Goal: Task Accomplishment & Management: Use online tool/utility

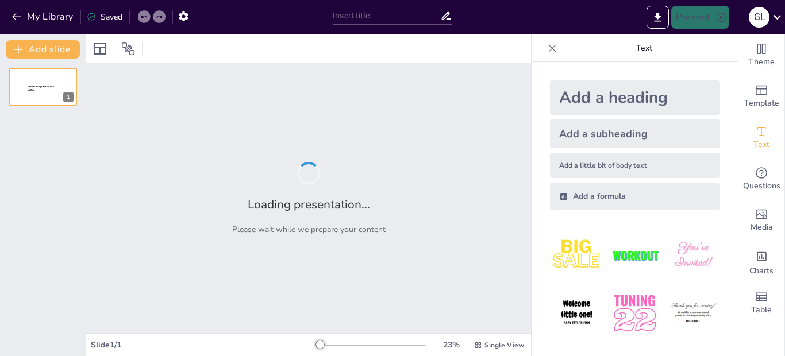
type input "San [PERSON_NAME]: Transformaciones Históricas y Geográficas en el Siglo XIX"
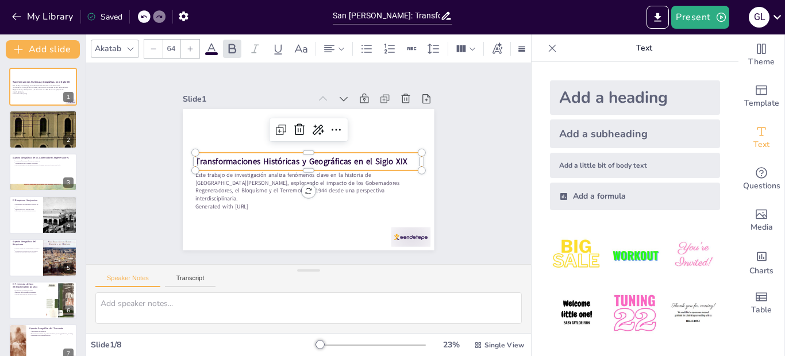
click at [394, 155] on strong "Transformaciones Históricas y Geográficas en el Siglo XIX" at bounding box center [302, 159] width 205 height 76
click at [621, 255] on img at bounding box center [634, 255] width 53 height 53
type input "162.7"
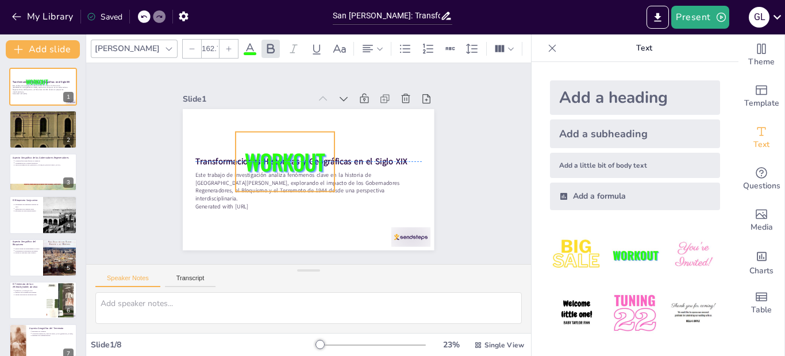
drag, startPoint x: 286, startPoint y: 179, endPoint x: 290, endPoint y: 159, distance: 21.1
click at [290, 159] on span "WORKOUT" at bounding box center [286, 157] width 85 height 48
click at [316, 159] on span "WORKOUT" at bounding box center [296, 143] width 72 height 83
click at [316, 153] on span "WORKOUT" at bounding box center [287, 154] width 86 height 55
click at [316, 153] on span "WORKOUT" at bounding box center [286, 157] width 85 height 48
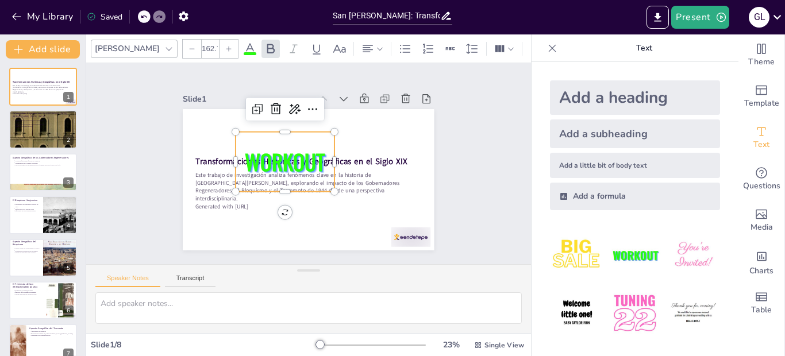
click at [316, 153] on span "WORKOUT" at bounding box center [287, 154] width 86 height 55
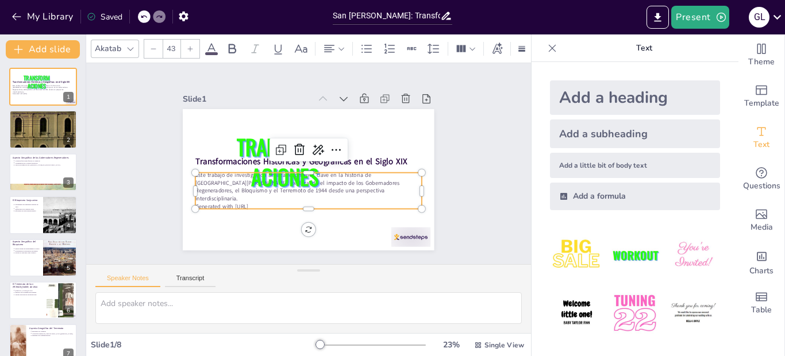
click at [372, 177] on p "Este trabajo de investigación analiza fenómenos clave en la historia de [GEOGRA…" at bounding box center [301, 186] width 225 height 100
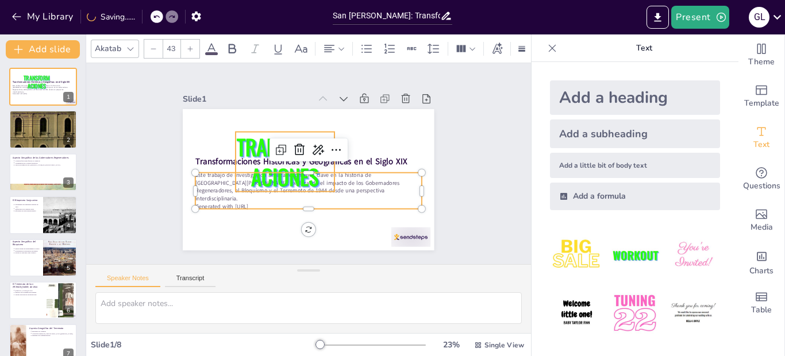
click at [305, 172] on span "TRANSFORMACIONES" at bounding box center [295, 146] width 102 height 94
type input "162.7"
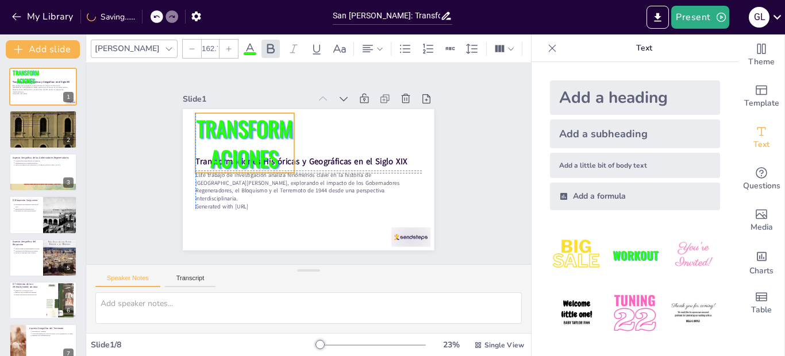
drag, startPoint x: 314, startPoint y: 153, endPoint x: 274, endPoint y: 134, distance: 44.0
click at [274, 134] on span "TRANSFORMACIONES" at bounding box center [264, 116] width 101 height 90
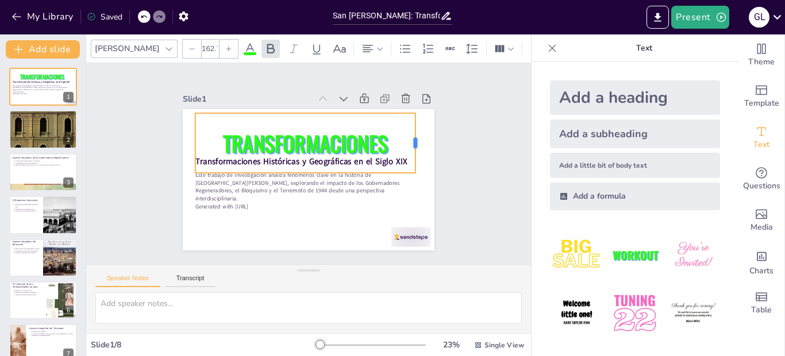
drag, startPoint x: 286, startPoint y: 136, endPoint x: 407, endPoint y: 129, distance: 121.4
click at [407, 161] on div at bounding box center [418, 190] width 33 height 58
click at [390, 155] on div "TRANSFORMACIONES" at bounding box center [312, 143] width 228 height 125
click at [395, 155] on div "TRANSFORMACIONES" at bounding box center [310, 143] width 228 height 104
click at [395, 155] on div "TRANSFORMACIONES" at bounding box center [317, 145] width 225 height 144
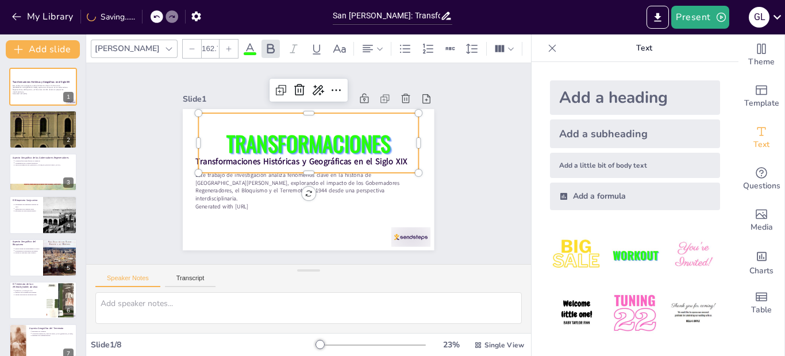
click at [398, 155] on div "TRANSFORMACIONES" at bounding box center [317, 145] width 225 height 144
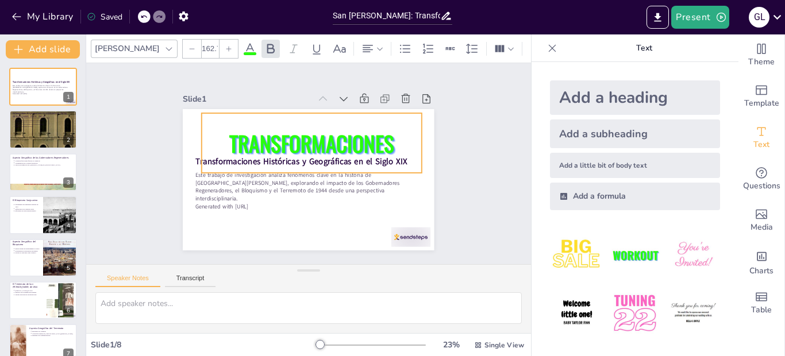
click at [398, 155] on div "TRANSFORMACIONES" at bounding box center [314, 143] width 225 height 82
click at [398, 155] on div "TRANSFORMACIONES" at bounding box center [316, 144] width 228 height 104
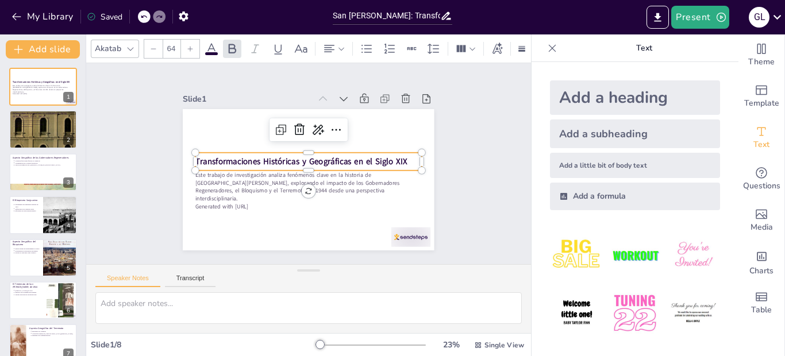
click at [312, 158] on strong "Transformaciones Históricas y Geográficas en el Siglo XIX" at bounding box center [304, 158] width 178 height 134
click at [348, 153] on icon at bounding box center [352, 156] width 8 height 7
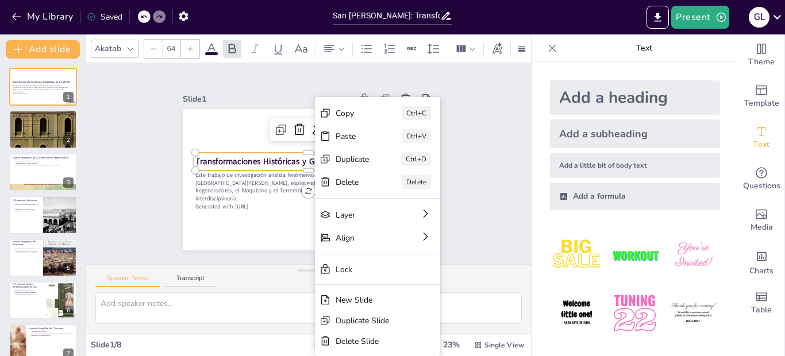
click at [365, 231] on div "Paste Ctrl+V" at bounding box center [425, 272] width 120 height 83
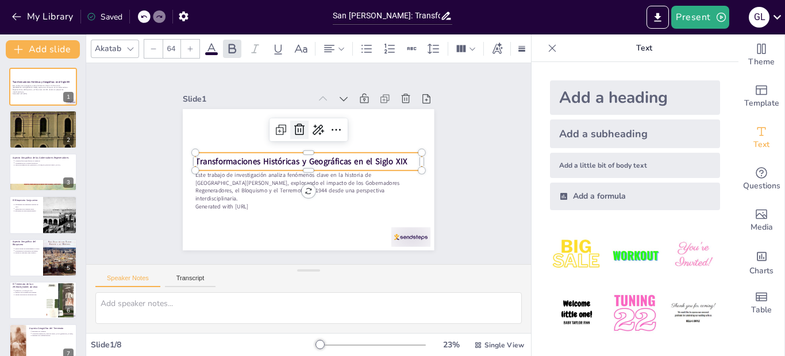
click at [307, 126] on icon at bounding box center [314, 128] width 14 height 14
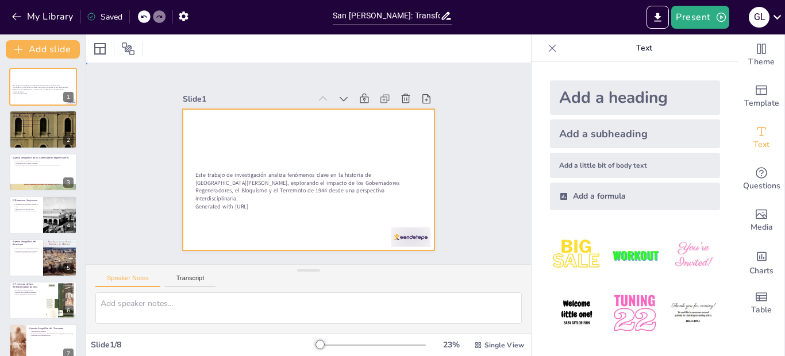
click at [284, 146] on div at bounding box center [305, 179] width 275 height 191
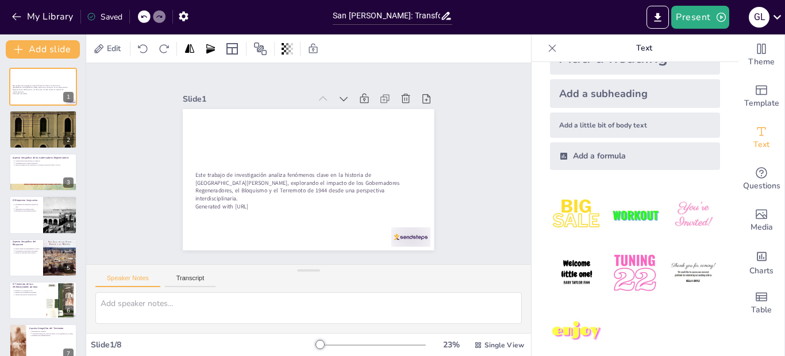
scroll to position [55, 0]
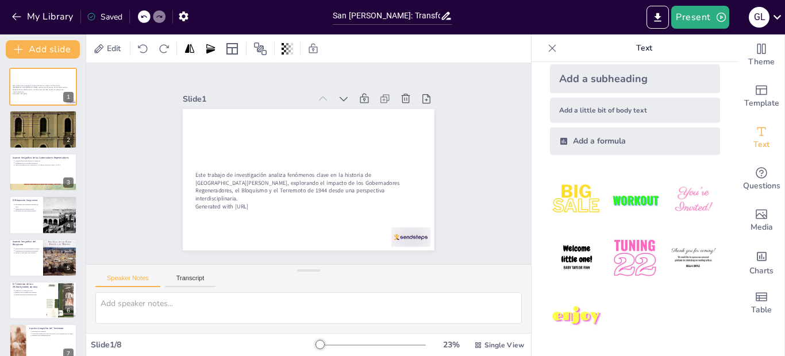
click at [573, 308] on img at bounding box center [576, 316] width 53 height 53
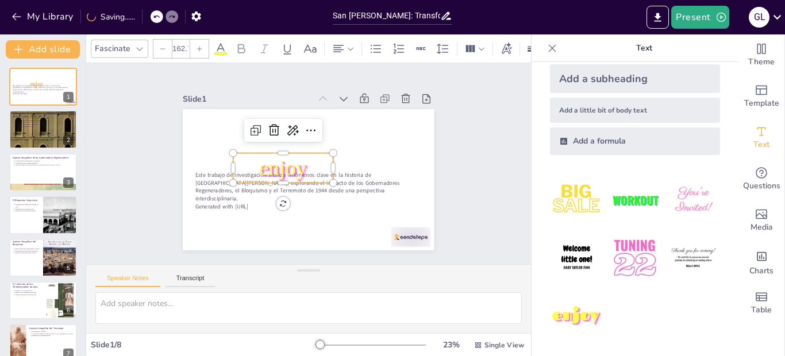
click at [622, 202] on img at bounding box center [634, 200] width 53 height 53
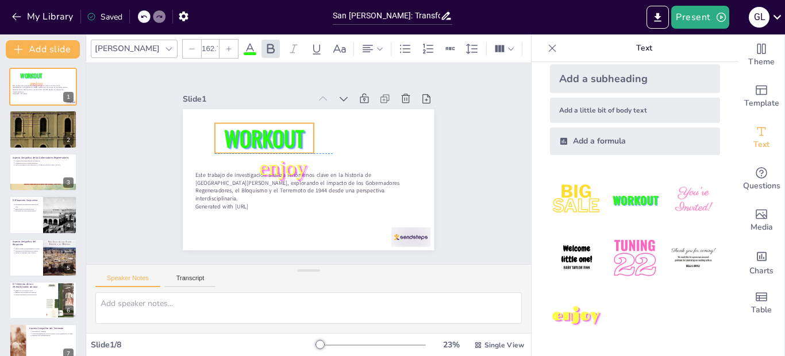
drag, startPoint x: 319, startPoint y: 155, endPoint x: 302, endPoint y: 129, distance: 30.8
click at [302, 129] on p "WORKOUT" at bounding box center [292, 115] width 93 height 88
type input "162.7"
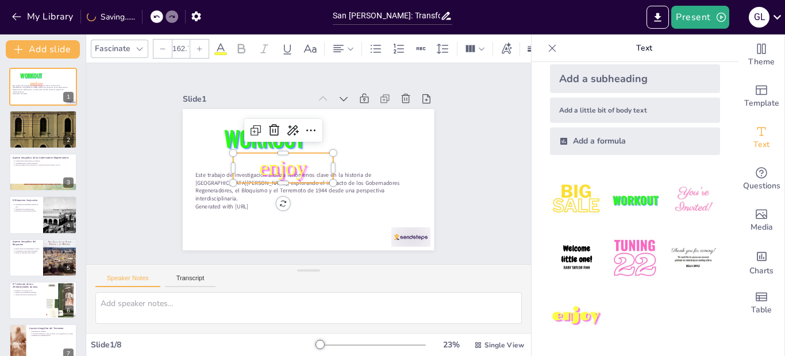
click at [294, 164] on span "enjoy" at bounding box center [312, 138] width 37 height 52
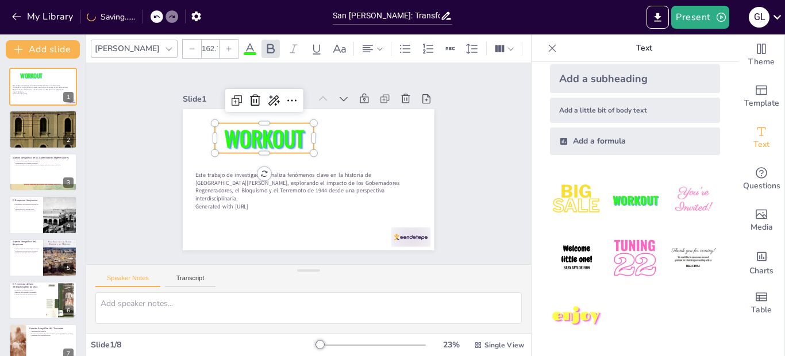
click at [280, 133] on span "WORKOUT" at bounding box center [298, 114] width 77 height 80
click at [299, 134] on p "WORKOUT" at bounding box center [283, 119] width 101 height 75
click at [299, 134] on p "WORKOUT" at bounding box center [279, 122] width 102 height 67
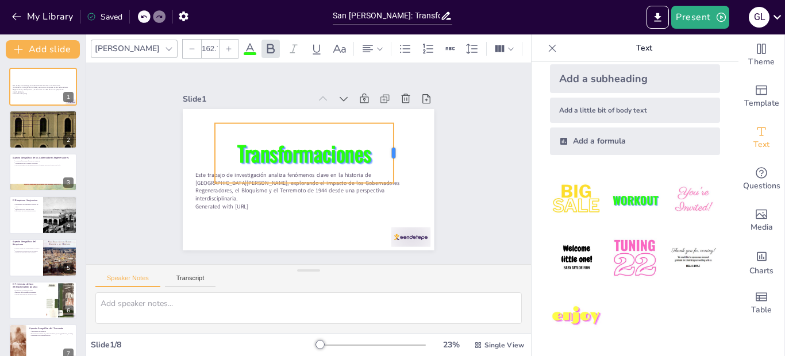
drag, startPoint x: 306, startPoint y: 153, endPoint x: 386, endPoint y: 138, distance: 81.4
click at [386, 162] on div at bounding box center [395, 191] width 33 height 58
click at [365, 151] on span "Transformaciones" at bounding box center [307, 152] width 137 height 71
click at [189, 45] on icon at bounding box center [192, 48] width 7 height 7
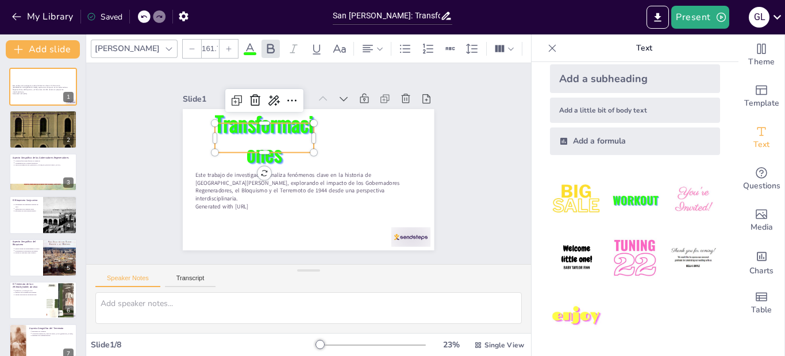
click at [189, 45] on icon at bounding box center [192, 48] width 7 height 7
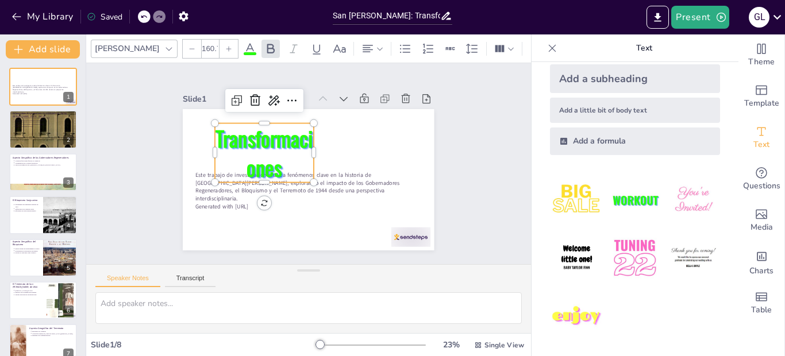
click at [189, 45] on icon at bounding box center [192, 48] width 7 height 7
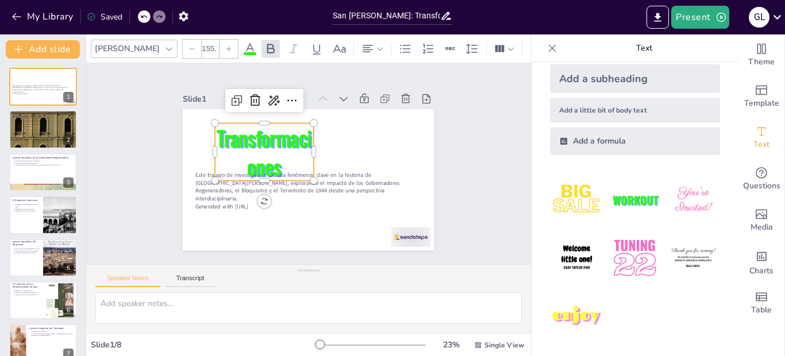
click at [189, 45] on icon at bounding box center [192, 48] width 7 height 7
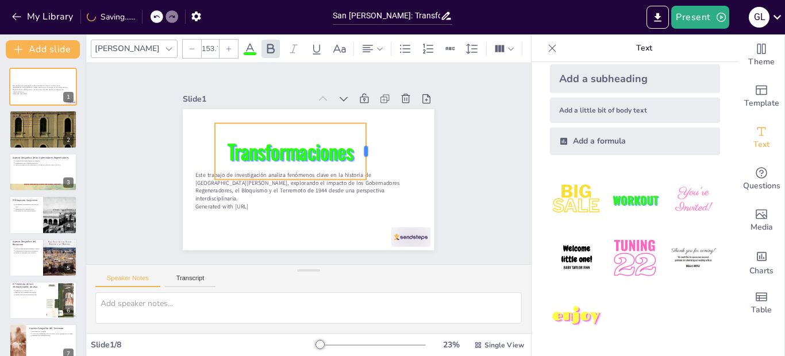
drag, startPoint x: 309, startPoint y: 147, endPoint x: 362, endPoint y: 134, distance: 54.9
click at [362, 150] on div at bounding box center [370, 177] width 31 height 55
click at [348, 149] on p "Transformaciones" at bounding box center [300, 144] width 146 height 101
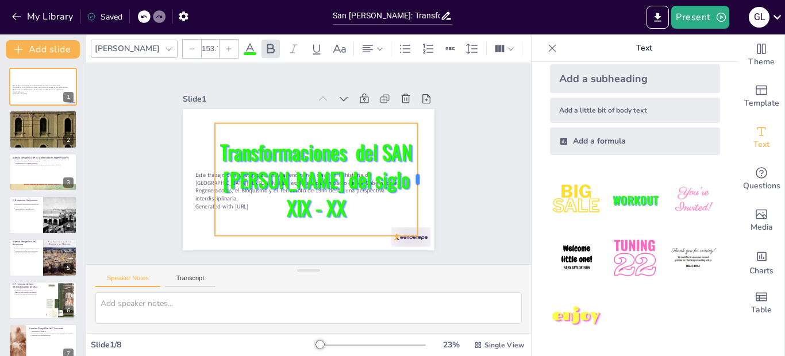
drag, startPoint x: 307, startPoint y: 176, endPoint x: 412, endPoint y: 148, distance: 107.6
click at [412, 148] on div at bounding box center [417, 203] width 32 height 112
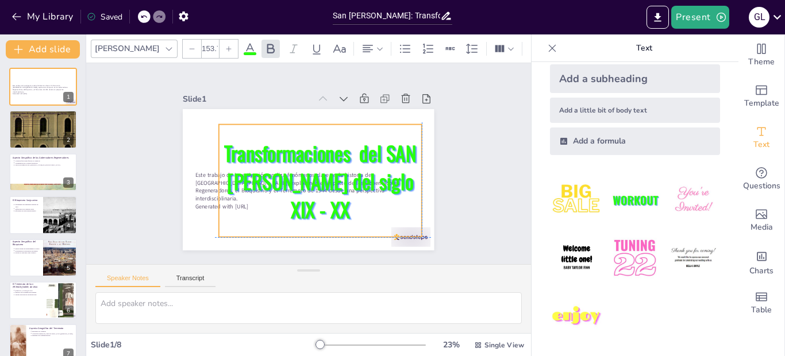
click at [307, 229] on div "Transformaciones del SAN [PERSON_NAME] del siglo XIX - XX" at bounding box center [292, 177] width 133 height 213
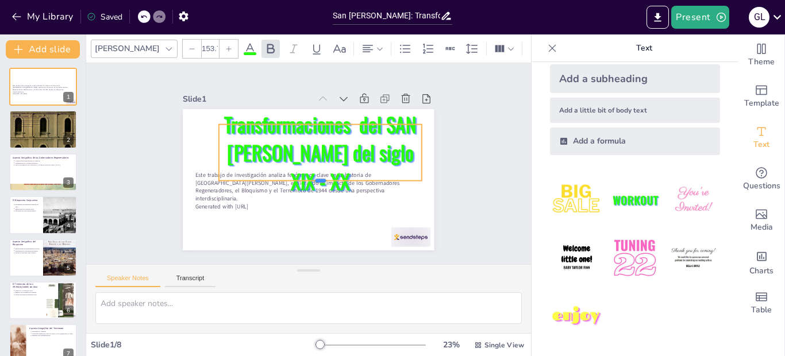
drag, startPoint x: 311, startPoint y: 233, endPoint x: 283, endPoint y: 153, distance: 85.3
click at [283, 153] on div "Este trabajo de investigación analiza fenómenos clave en la historia de San Jua…" at bounding box center [303, 179] width 283 height 212
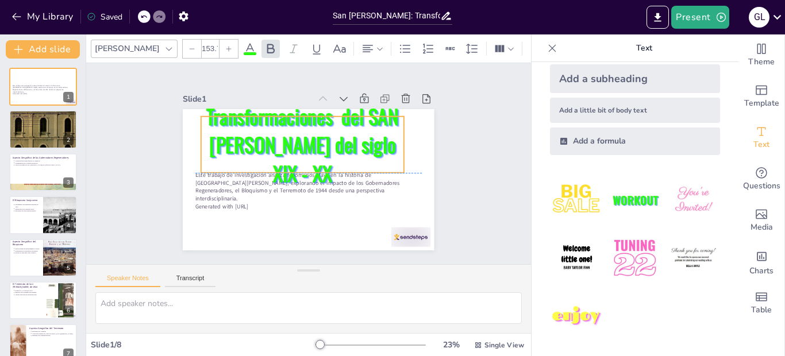
drag, startPoint x: 309, startPoint y: 141, endPoint x: 291, endPoint y: 130, distance: 20.9
click at [291, 130] on span "Transformaciones del SAN [PERSON_NAME] del siglo XIX - XX" at bounding box center [315, 133] width 198 height 121
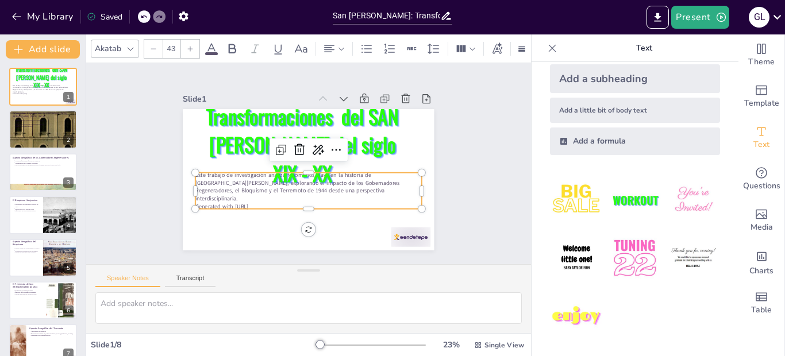
click at [270, 187] on p "Este trabajo de investigación analiza fenómenos clave en la historia de [GEOGRA…" at bounding box center [286, 164] width 32 height 226
click at [233, 45] on icon at bounding box center [232, 49] width 14 height 14
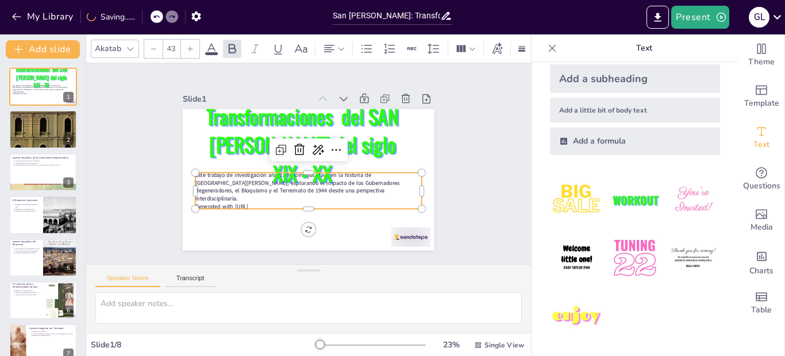
click at [190, 45] on icon at bounding box center [190, 48] width 7 height 7
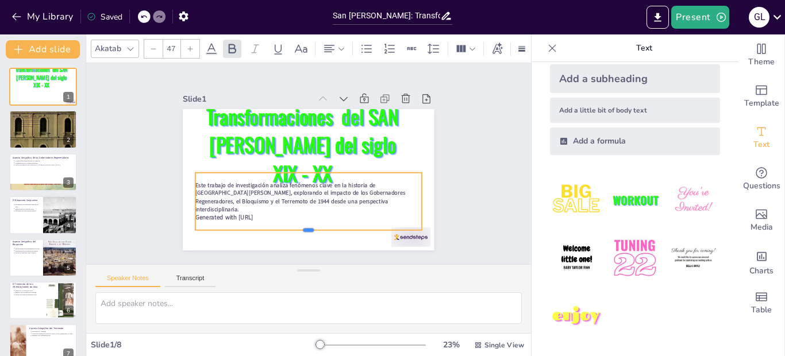
drag, startPoint x: 300, startPoint y: 202, endPoint x: 301, endPoint y: 226, distance: 24.7
click at [301, 226] on div at bounding box center [293, 233] width 223 height 56
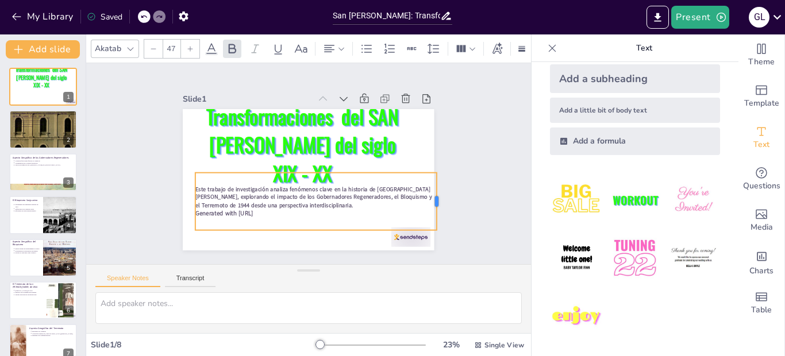
drag, startPoint x: 413, startPoint y: 198, endPoint x: 428, endPoint y: 198, distance: 14.9
click at [428, 212] on div at bounding box center [423, 240] width 26 height 57
type input "44"
drag, startPoint x: 321, startPoint y: 191, endPoint x: 312, endPoint y: 190, distance: 9.4
click at [312, 190] on strong "Este trabajo de investigación analiza fenómenos clave en la historia de [GEOGRA…" at bounding box center [297, 191] width 231 height 89
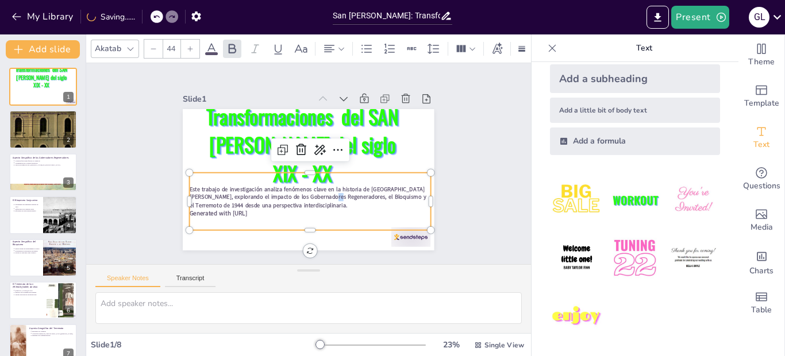
click at [451, 147] on div "Slide 1 Transformaciones del SAN JUAN del siglo XIX - XX Este trabajo de invest…" at bounding box center [309, 163] width 354 height 263
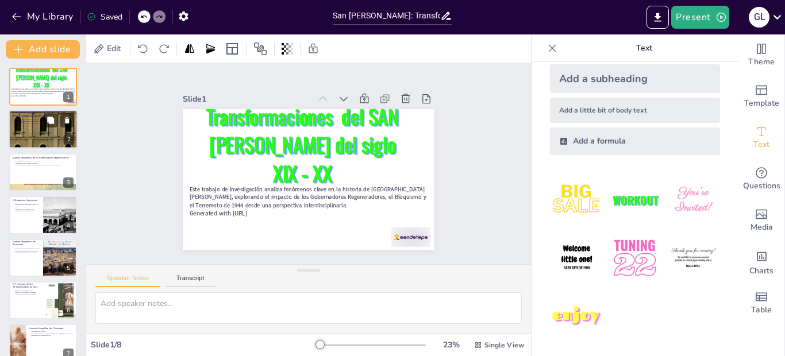
click at [52, 130] on div at bounding box center [43, 129] width 69 height 91
type textarea "Durante este período, la llegada de los Gobernadores Regeneradores marcó un cam…"
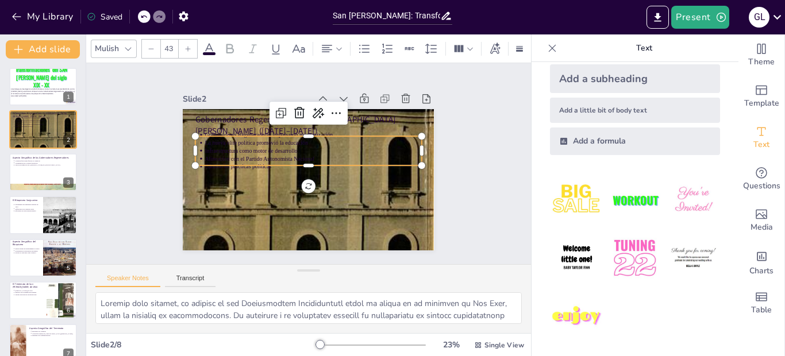
click at [249, 144] on p "Infraestructura como motor de desarrollo" at bounding box center [317, 153] width 209 height 75
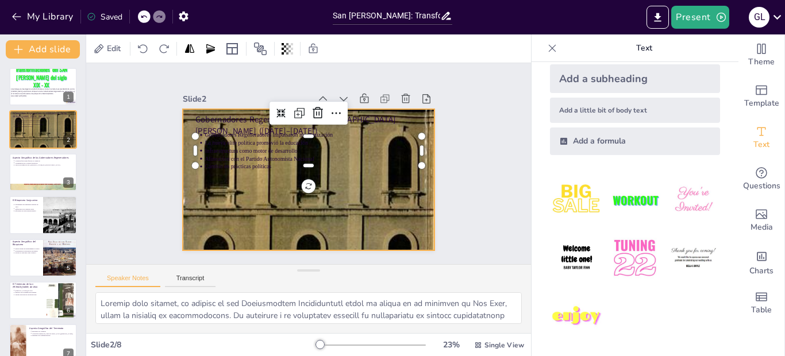
click at [337, 183] on div at bounding box center [295, 173] width 416 height 398
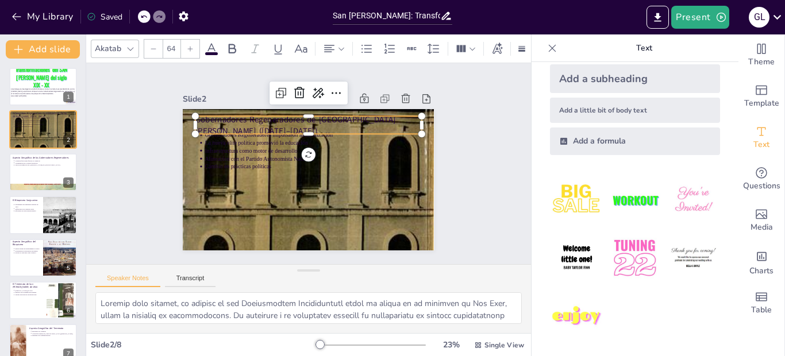
click at [187, 120] on div "Gobernadores Regeneradores de San Juan (1874–1890) Gobernadores Regeneradores i…" at bounding box center [303, 179] width 283 height 212
click at [212, 42] on icon at bounding box center [212, 49] width 14 height 14
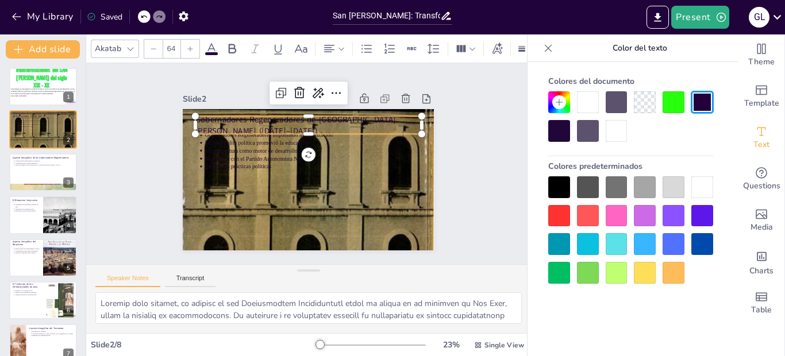
click at [587, 101] on div at bounding box center [588, 102] width 22 height 22
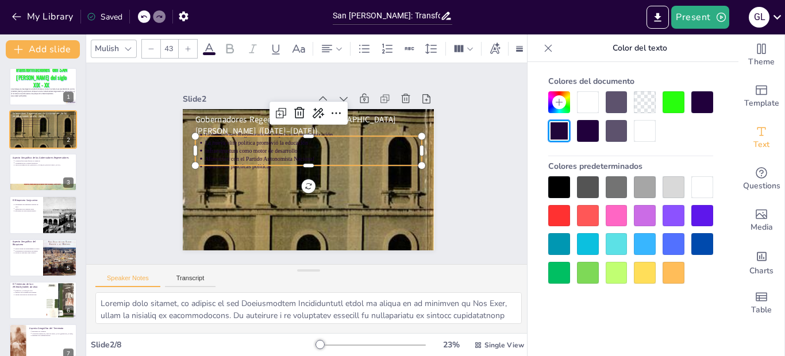
click at [265, 146] on p "Infraestructura como motor de desarrollo" at bounding box center [319, 155] width 191 height 115
click at [586, 109] on div at bounding box center [588, 102] width 22 height 22
type input "--"
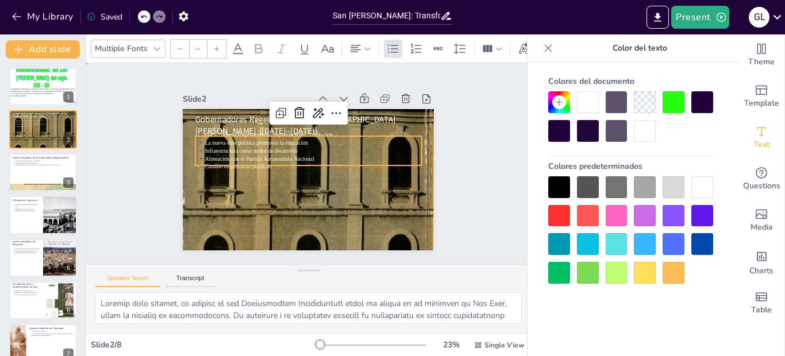
click at [464, 191] on div "Slide 1 Este trabajo de investigación analiza fenómenos clave en la historia de…" at bounding box center [309, 164] width 478 height 424
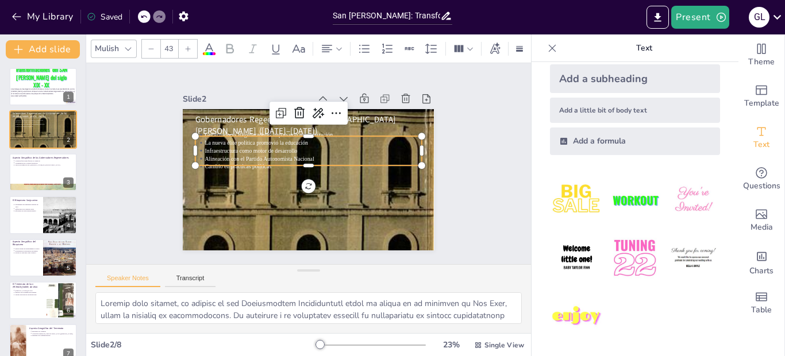
click at [303, 159] on p "Cambio en prácticas políticas" at bounding box center [312, 168] width 201 height 95
click at [190, 45] on icon at bounding box center [187, 48] width 7 height 7
click at [190, 42] on div "--" at bounding box center [198, 49] width 56 height 20
click at [213, 45] on icon at bounding box center [216, 48] width 7 height 7
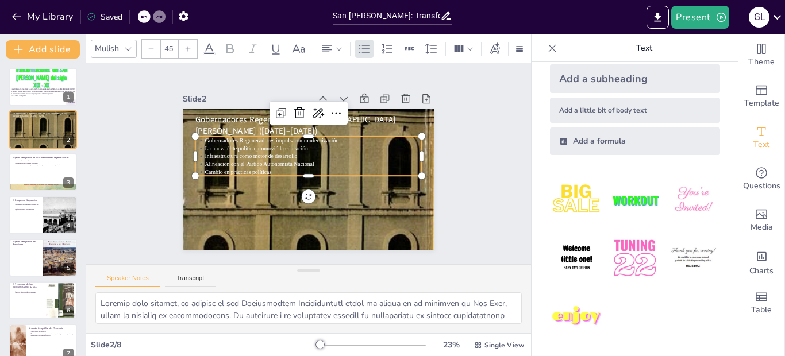
click at [190, 45] on icon at bounding box center [187, 48] width 7 height 7
click at [189, 45] on icon at bounding box center [187, 48] width 7 height 7
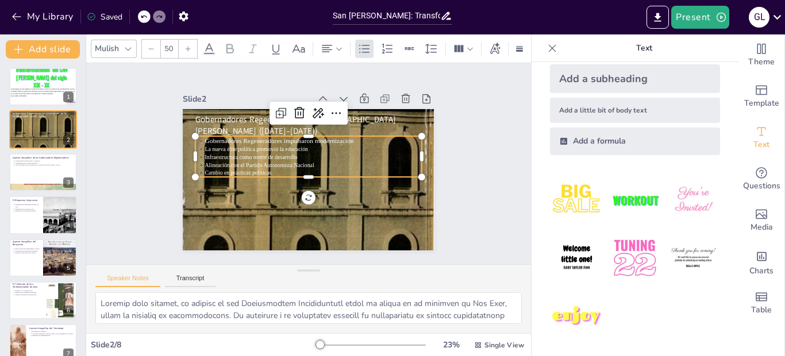
click at [189, 45] on icon at bounding box center [187, 48] width 7 height 7
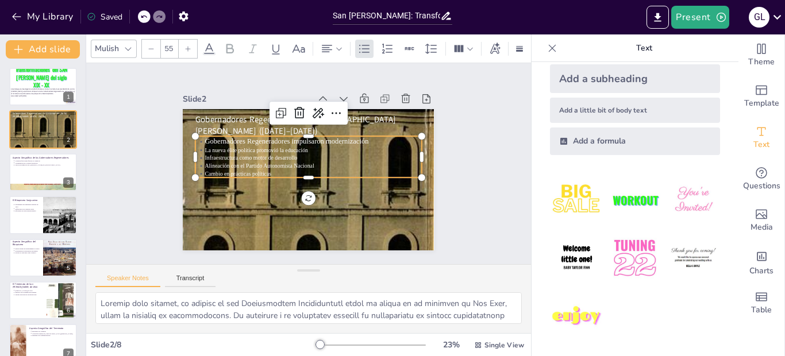
click at [189, 45] on icon at bounding box center [187, 48] width 7 height 7
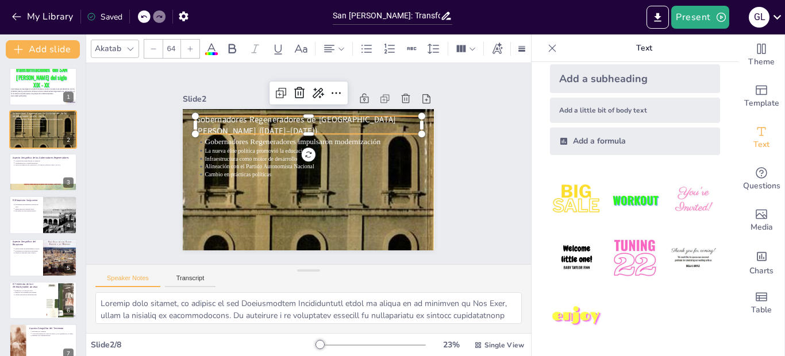
click at [253, 120] on p "Gobernadores Regeneradores de [GEOGRAPHIC_DATA][PERSON_NAME] ([DATE]–[DATE])" at bounding box center [337, 138] width 169 height 184
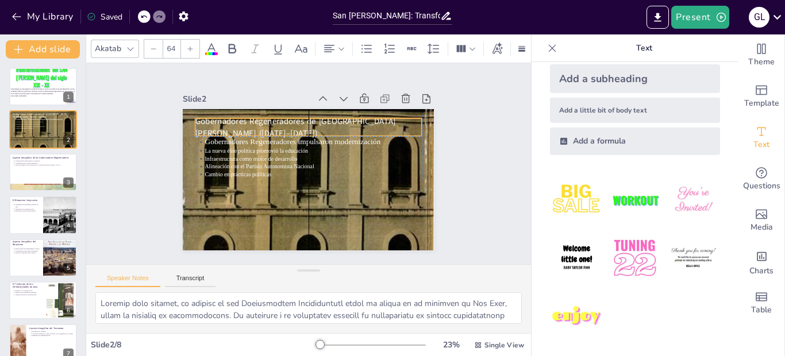
click at [206, 118] on div "Gobernadores Regeneradores de San Juan (1874–1890) Gobernadores Regeneradores i…" at bounding box center [325, 112] width 239 height 78
click at [391, 121] on p "Gobernadores Regeneradores de [GEOGRAPHIC_DATA][PERSON_NAME] ([DATE]–[DATE])" at bounding box center [324, 130] width 216 height 113
click at [391, 121] on p "Gobernadores Regeneradores de [GEOGRAPHIC_DATA][PERSON_NAME] ([DATE]–[DATE])" at bounding box center [326, 132] width 207 height 133
click at [193, 45] on icon at bounding box center [190, 48] width 7 height 7
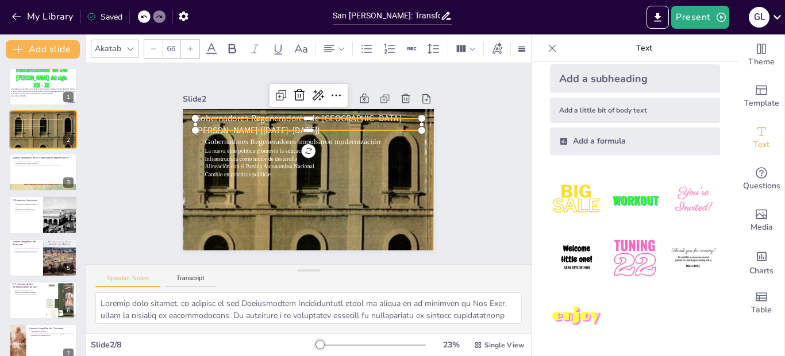
click at [193, 45] on icon at bounding box center [190, 48] width 7 height 7
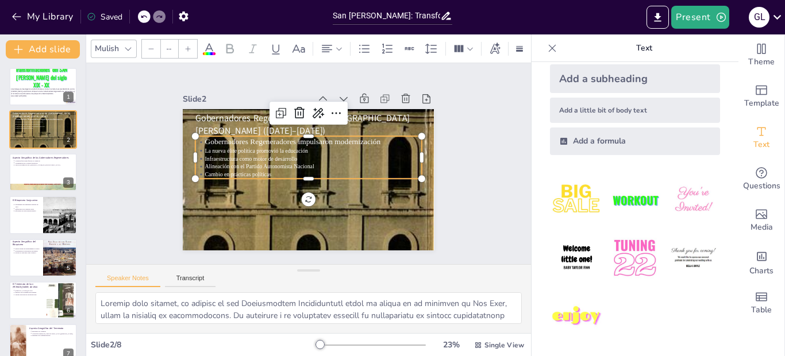
click at [260, 145] on p "La nueva élite política promovió la educación" at bounding box center [316, 152] width 214 height 53
click at [190, 46] on icon at bounding box center [187, 48] width 7 height 7
click at [190, 46] on div "60" at bounding box center [169, 49] width 56 height 20
click at [190, 46] on icon at bounding box center [187, 48] width 7 height 7
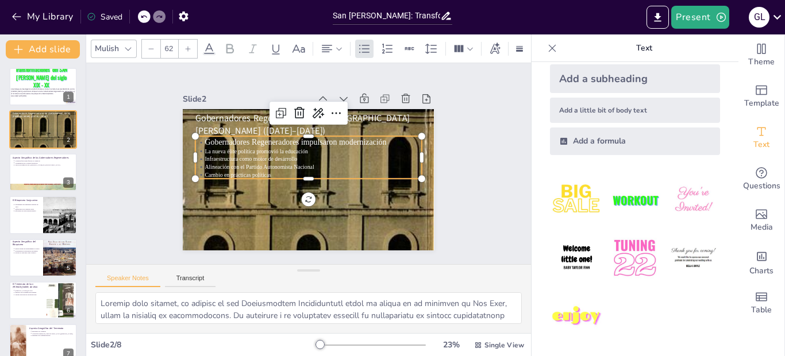
click at [190, 46] on icon at bounding box center [187, 48] width 7 height 7
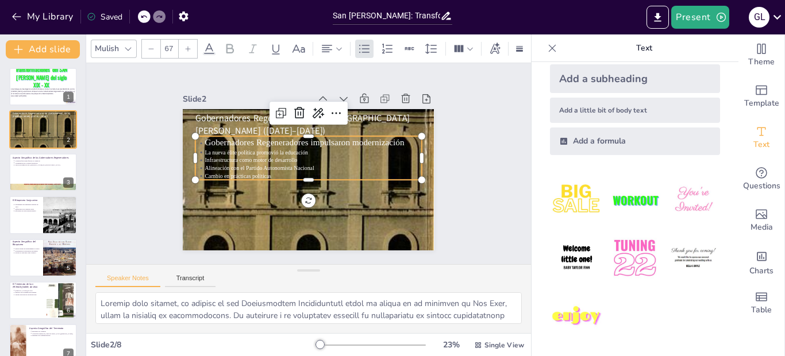
click at [190, 46] on icon at bounding box center [187, 48] width 7 height 7
type input "NaN"
click at [236, 157] on p "Infraestructura como motor de desarrollo" at bounding box center [314, 164] width 166 height 151
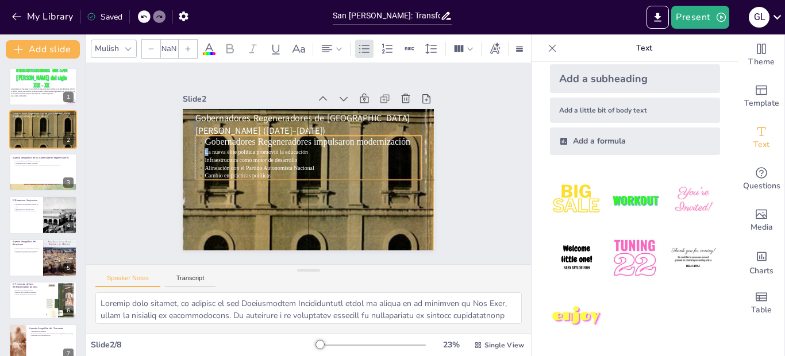
click at [213, 147] on p "La nueva élite política promovió la educación" at bounding box center [317, 154] width 209 height 75
click at [267, 172] on p "Cambio en prácticas políticas" at bounding box center [313, 151] width 166 height 151
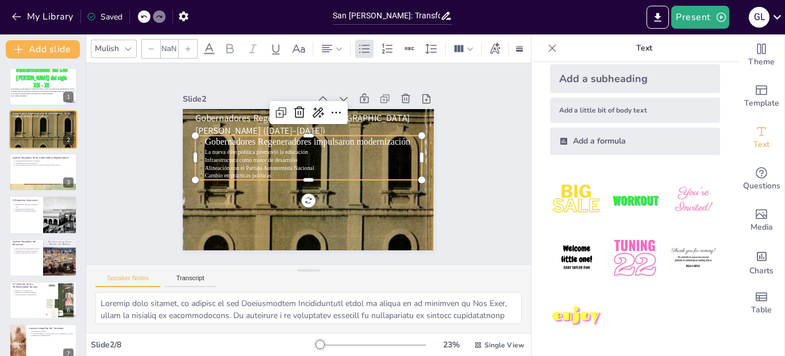
click at [279, 161] on p "Alineación con el Partido Autonomista Nacional" at bounding box center [311, 169] width 209 height 74
click at [213, 151] on p "La nueva élite política promovió la educación" at bounding box center [317, 154] width 209 height 74
click at [191, 47] on icon at bounding box center [187, 48] width 7 height 7
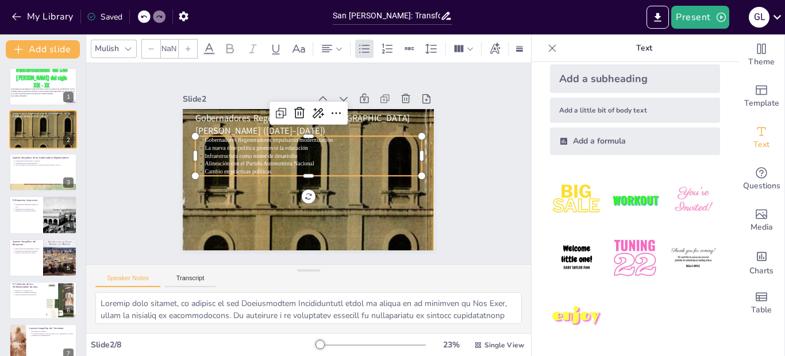
click at [191, 47] on icon at bounding box center [187, 48] width 7 height 7
click at [153, 48] on icon at bounding box center [151, 48] width 5 height 1
click at [130, 44] on icon at bounding box center [128, 48] width 9 height 9
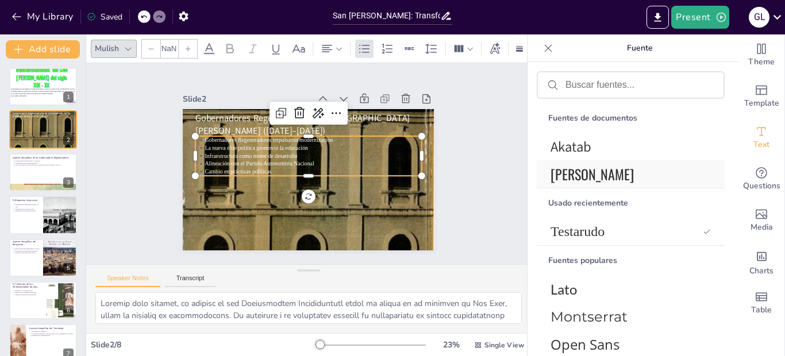
click at [567, 176] on font "[PERSON_NAME]" at bounding box center [592, 174] width 83 height 21
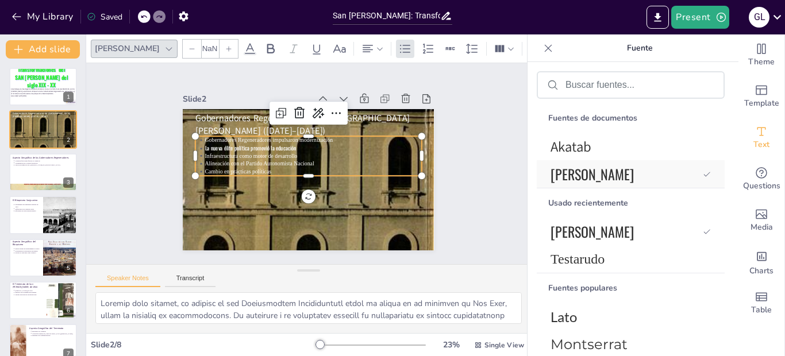
click at [567, 176] on font "[PERSON_NAME]" at bounding box center [592, 174] width 83 height 21
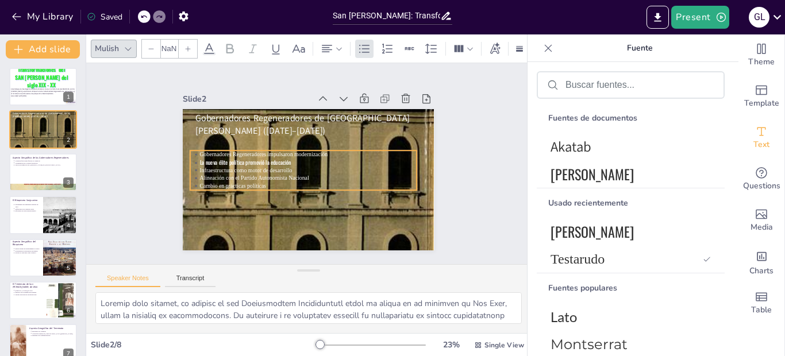
drag, startPoint x: 300, startPoint y: 170, endPoint x: 295, endPoint y: 184, distance: 15.3
click at [295, 184] on p "Cambio en prácticas políticas" at bounding box center [295, 182] width 180 height 134
drag, startPoint x: 318, startPoint y: 152, endPoint x: 323, endPoint y: 148, distance: 6.2
click at [323, 148] on p "Gobernadores Regeneradores impulsaron modernización" at bounding box center [314, 152] width 216 height 30
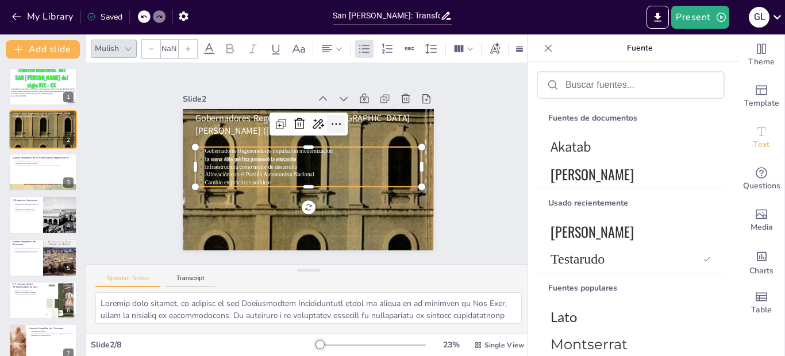
click at [324, 202] on icon at bounding box center [315, 212] width 20 height 20
click at [324, 122] on icon at bounding box center [333, 131] width 18 height 18
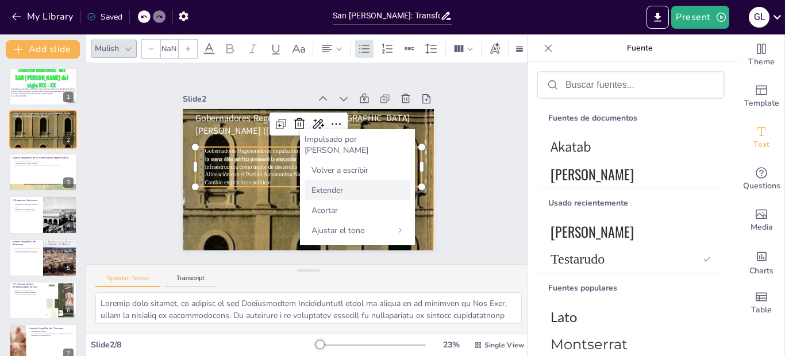
click at [331, 185] on font "Extender" at bounding box center [328, 190] width 32 height 11
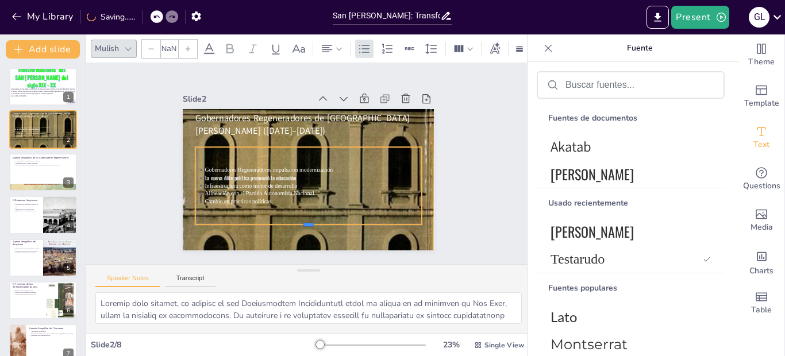
drag, startPoint x: 299, startPoint y: 184, endPoint x: 297, endPoint y: 222, distance: 38.0
click at [297, 222] on div at bounding box center [260, 207] width 158 height 174
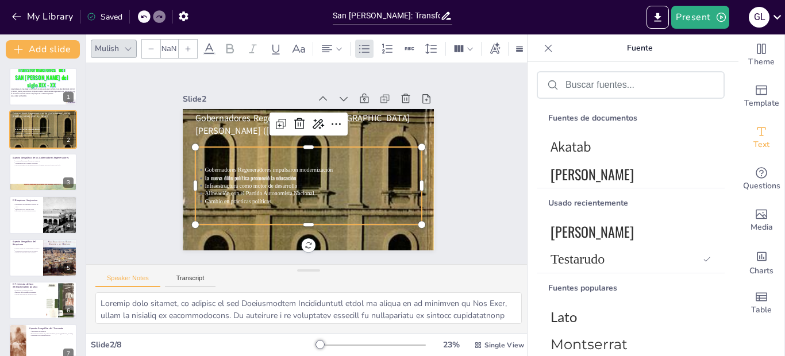
click at [210, 163] on p "Gobernadores Regeneradores impulsaron modernización" at bounding box center [310, 171] width 201 height 95
click at [276, 197] on p "Cambio en prácticas políticas" at bounding box center [301, 201] width 209 height 75
click at [265, 197] on p "Cambio en prácticas políticas" at bounding box center [278, 186] width 115 height 191
click at [263, 192] on p "Alineación con el Partido Autonomista Nacional" at bounding box center [308, 194] width 214 height 53
click at [471, 47] on icon at bounding box center [470, 48] width 6 height 3
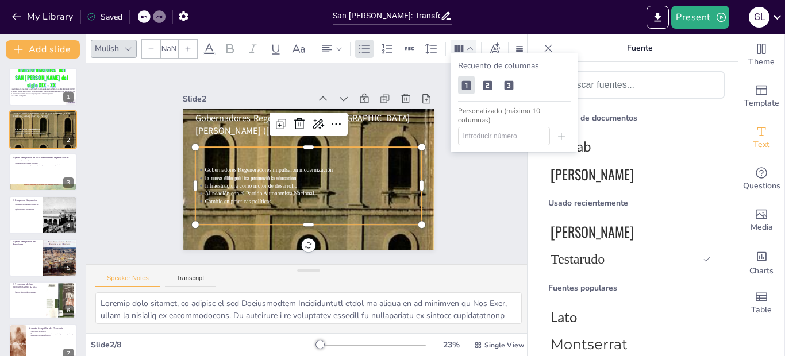
click at [471, 45] on icon at bounding box center [470, 49] width 8 height 8
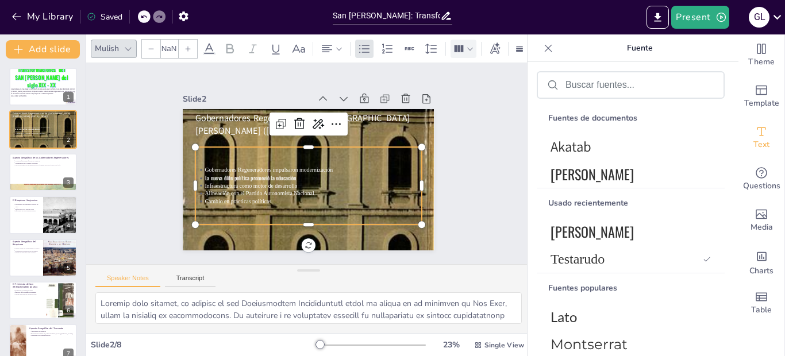
click at [191, 45] on icon at bounding box center [187, 48] width 7 height 7
click at [44, 172] on div at bounding box center [43, 172] width 69 height 39
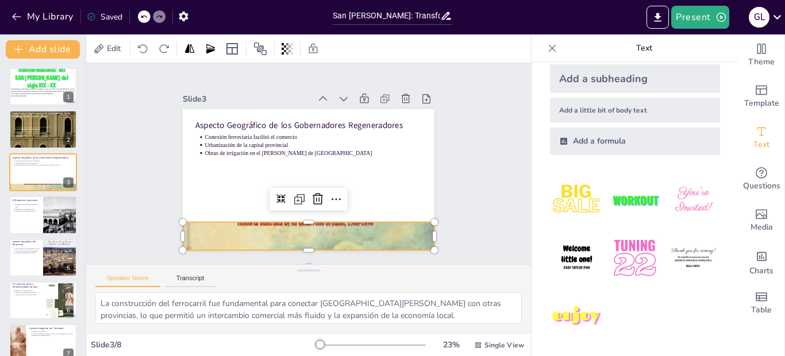
click at [285, 220] on div at bounding box center [272, 226] width 341 height 340
click at [285, 220] on div at bounding box center [279, 230] width 330 height 329
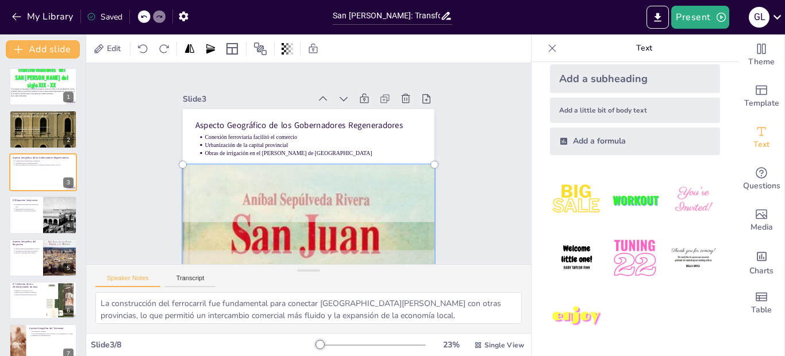
drag, startPoint x: 356, startPoint y: 195, endPoint x: 360, endPoint y: 247, distance: 52.5
click at [360, 247] on div at bounding box center [269, 282] width 333 height 331
click at [344, 210] on div at bounding box center [246, 272] width 360 height 359
click at [363, 168] on div at bounding box center [269, 282] width 333 height 331
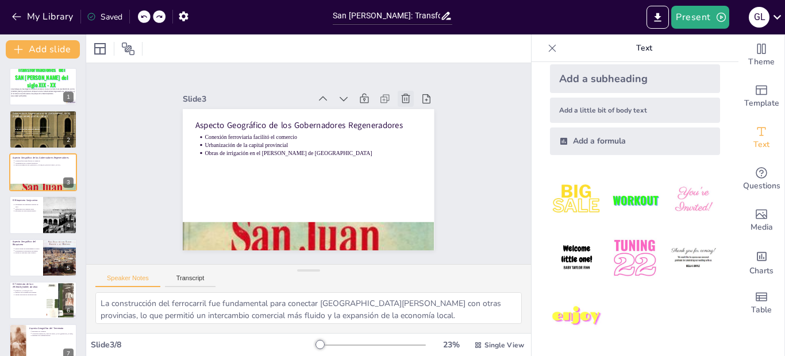
click at [418, 137] on icon at bounding box center [423, 143] width 11 height 12
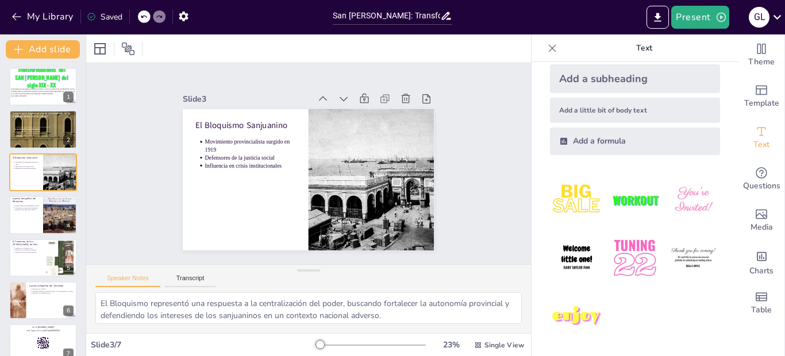
click at [144, 17] on icon at bounding box center [144, 17] width 6 height 3
type textarea "La construcción del ferrocarril fue fundamental para conectar San Juan con otra…"
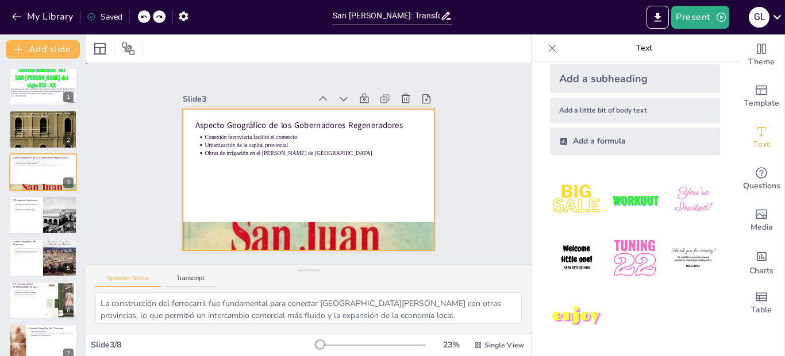
click at [308, 172] on div at bounding box center [302, 179] width 287 height 232
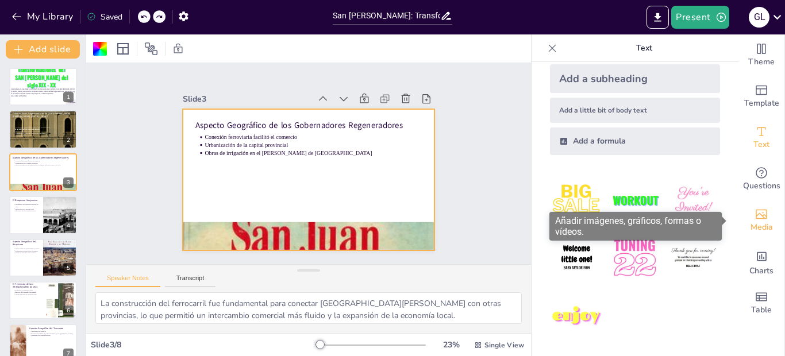
click at [755, 217] on icon "Add images, graphics, shapes or video" at bounding box center [762, 214] width 14 height 14
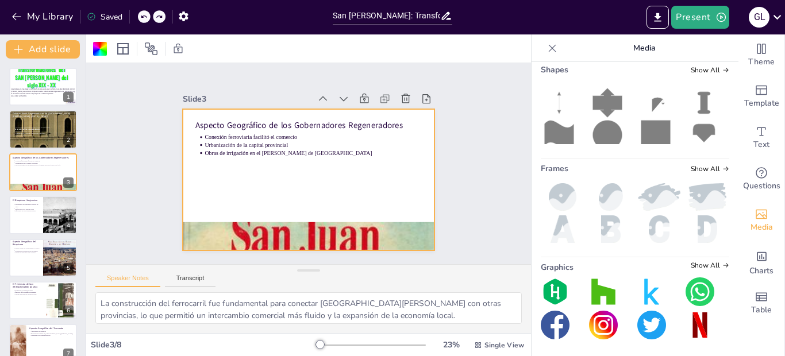
scroll to position [244, 0]
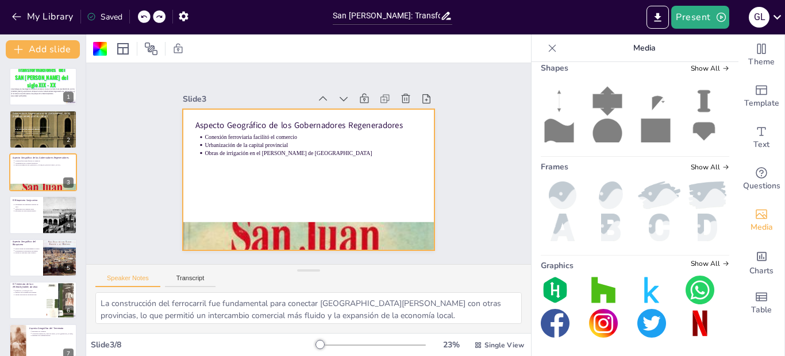
click at [718, 141] on div "Upload image / video Images in this presentation Show All My library Show All C…" at bounding box center [635, 209] width 207 height 294
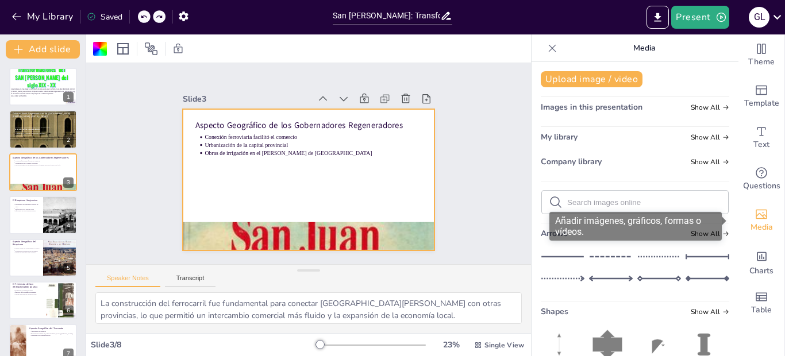
click at [756, 210] on icon "Add images, graphics, shapes or video" at bounding box center [761, 215] width 11 height 10
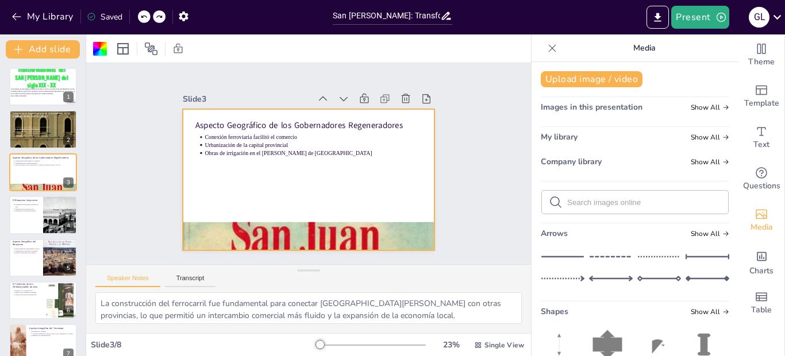
click at [604, 197] on form at bounding box center [644, 202] width 154 height 11
click at [549, 199] on icon at bounding box center [556, 202] width 14 height 14
click at [592, 79] on button "Upload image / video" at bounding box center [592, 79] width 102 height 16
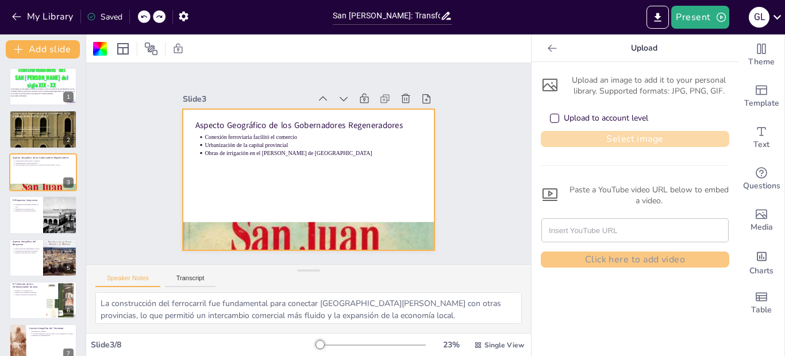
click at [583, 137] on button "Select image" at bounding box center [635, 139] width 189 height 16
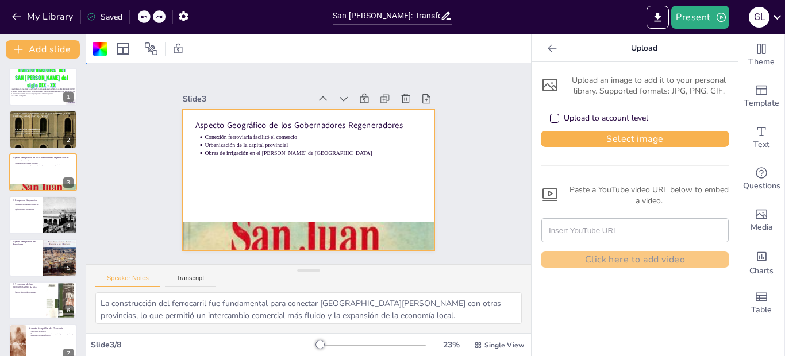
click at [283, 175] on div at bounding box center [305, 179] width 275 height 191
click at [298, 179] on div at bounding box center [308, 179] width 251 height 141
click at [298, 179] on div at bounding box center [305, 179] width 275 height 191
click at [337, 172] on div at bounding box center [305, 179] width 275 height 190
click at [552, 119] on div "Upload to account level" at bounding box center [555, 119] width 6 height 6
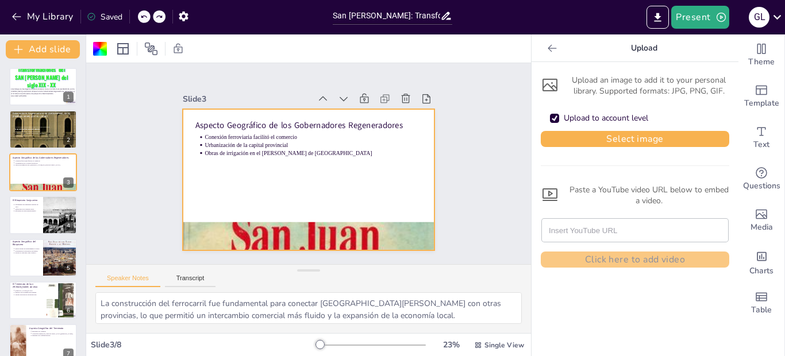
click at [552, 119] on div "Upload to account level" at bounding box center [555, 119] width 6 height 6
click at [568, 60] on p "Upload" at bounding box center [645, 48] width 166 height 28
click at [268, 167] on div at bounding box center [305, 179] width 275 height 191
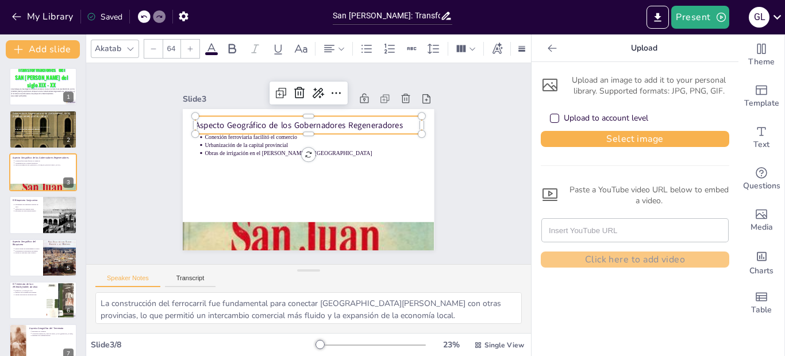
click at [225, 121] on p "Aspecto Geográfico de los Gobernadores Regeneradores" at bounding box center [277, 186] width 143 height 190
click at [190, 46] on icon at bounding box center [190, 48] width 5 height 5
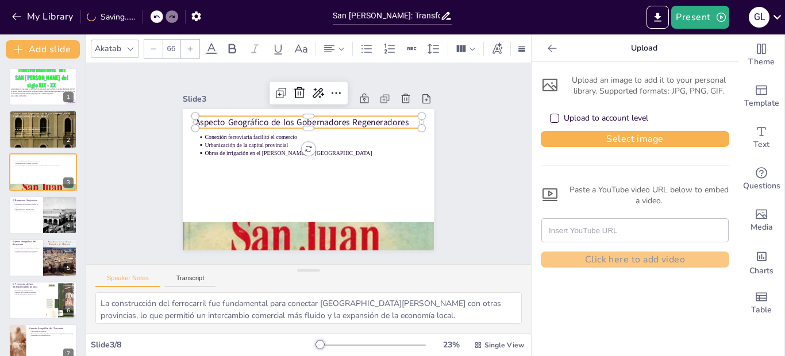
click at [190, 46] on icon at bounding box center [190, 48] width 5 height 5
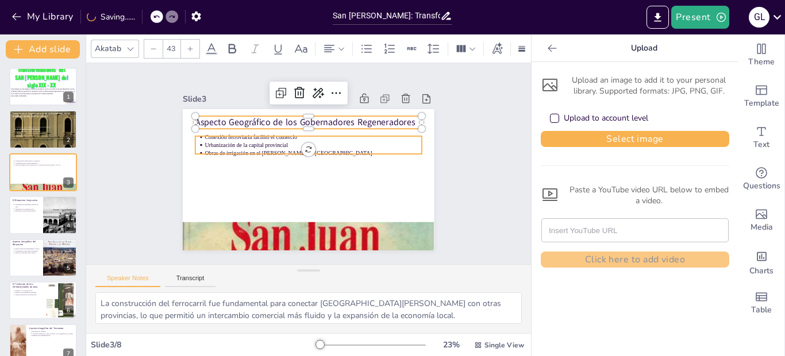
click at [222, 146] on p "Obras de irrigación en el [PERSON_NAME] de [GEOGRAPHIC_DATA]" at bounding box center [316, 154] width 214 height 53
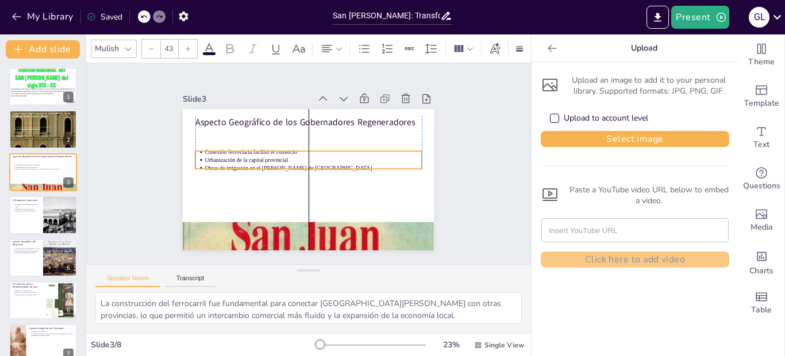
drag, startPoint x: 299, startPoint y: 148, endPoint x: 297, endPoint y: 163, distance: 15.0
click at [297, 163] on p "Obras de irrigación en el [PERSON_NAME] de [GEOGRAPHIC_DATA]" at bounding box center [311, 169] width 209 height 74
click at [189, 45] on icon at bounding box center [187, 48] width 7 height 7
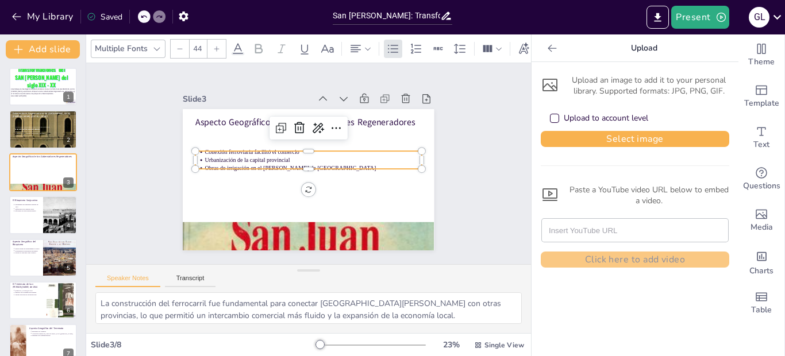
click at [189, 44] on div "44" at bounding box center [198, 49] width 56 height 20
click at [189, 45] on icon at bounding box center [187, 48] width 7 height 7
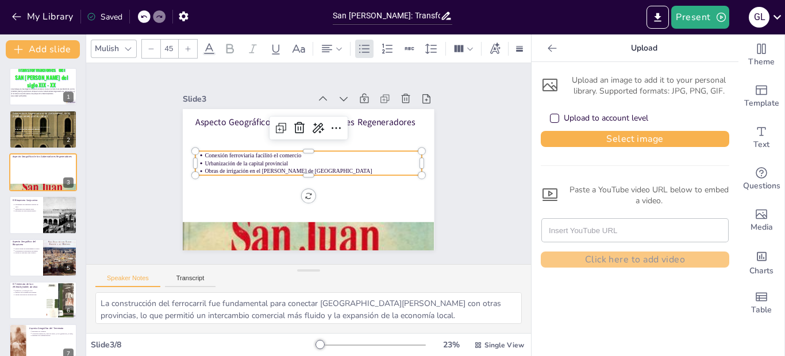
click at [189, 45] on icon at bounding box center [187, 48] width 7 height 7
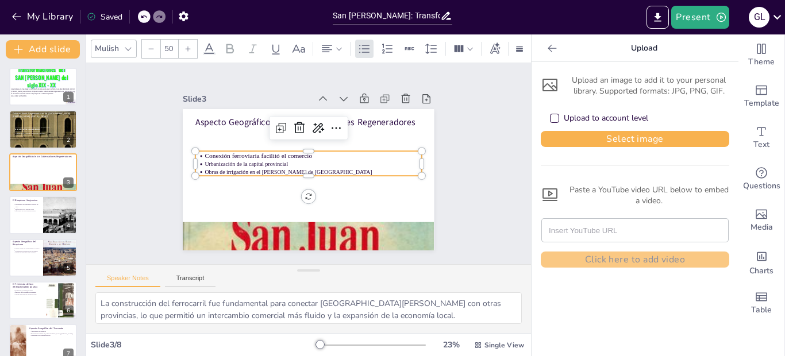
click at [189, 45] on icon at bounding box center [187, 48] width 7 height 7
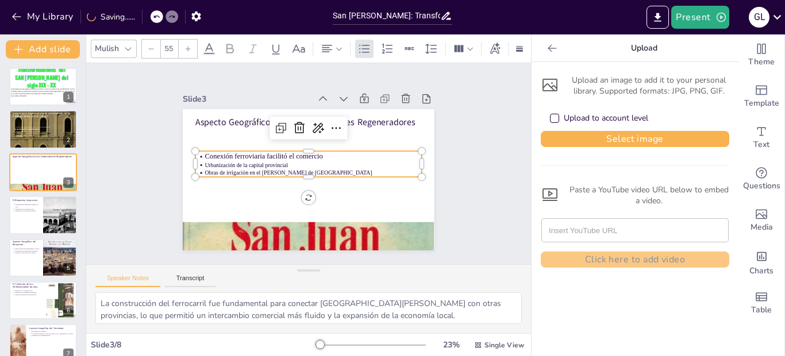
click at [189, 45] on icon at bounding box center [187, 48] width 7 height 7
type input "NaN"
click at [279, 165] on p "Urbanización de la capital provincial" at bounding box center [312, 167] width 201 height 95
click at [189, 45] on icon at bounding box center [187, 48] width 7 height 7
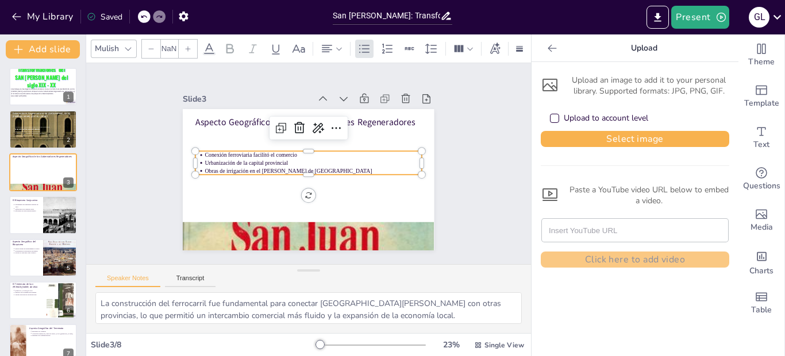
click at [189, 45] on icon at bounding box center [187, 48] width 7 height 7
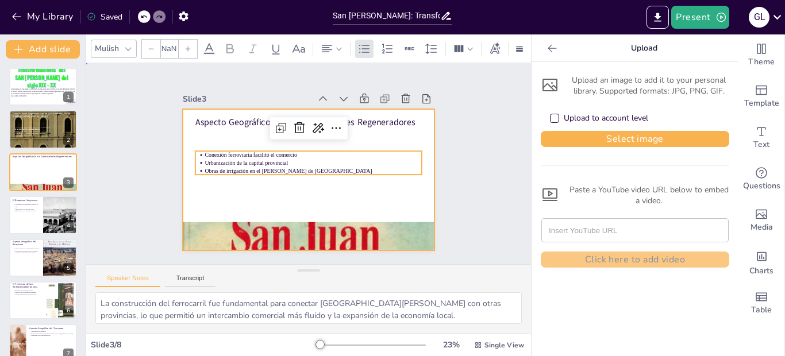
click at [307, 195] on div at bounding box center [303, 179] width 283 height 212
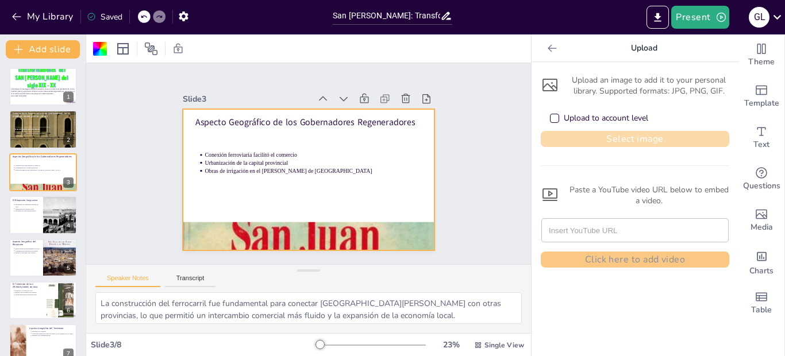
click at [581, 139] on button "Select image" at bounding box center [635, 139] width 189 height 16
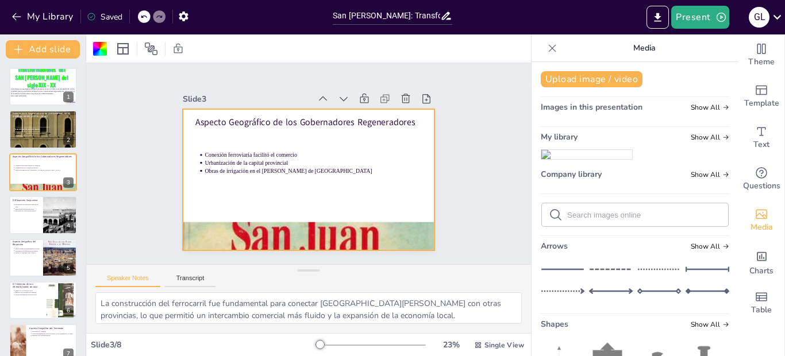
drag, startPoint x: 571, startPoint y: 184, endPoint x: 372, endPoint y: 178, distance: 199.0
click at [372, 178] on div "Document fonts Akatab Oswald Recently used Oswald Mulish Popular fonts Lato Mon…" at bounding box center [392, 195] width 785 height 322
drag, startPoint x: 583, startPoint y: 182, endPoint x: 398, endPoint y: 173, distance: 184.7
click at [398, 173] on div "Document fonts Akatab Oswald Recently used Oswald Mulish Popular fonts Lato Mon…" at bounding box center [392, 195] width 785 height 322
click at [428, 199] on icon at bounding box center [436, 207] width 16 height 16
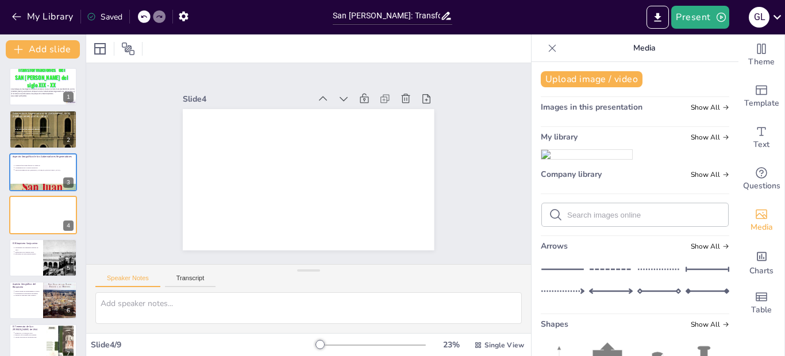
click at [435, 145] on icon at bounding box center [442, 152] width 15 height 15
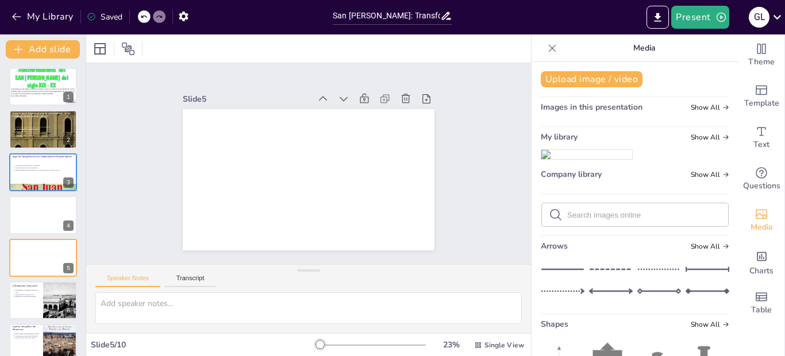
click at [143, 13] on div at bounding box center [144, 16] width 13 height 13
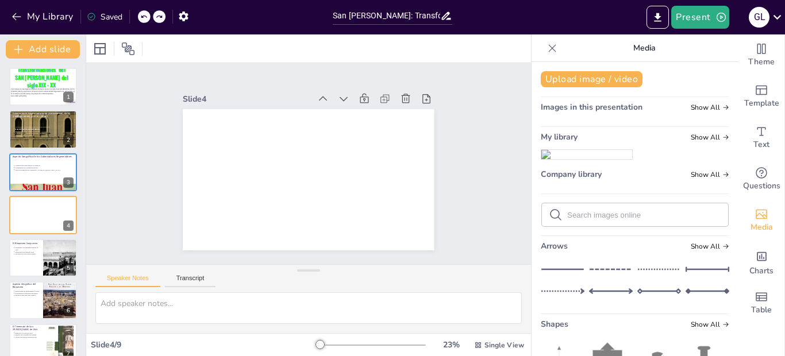
click at [143, 13] on div at bounding box center [144, 16] width 13 height 13
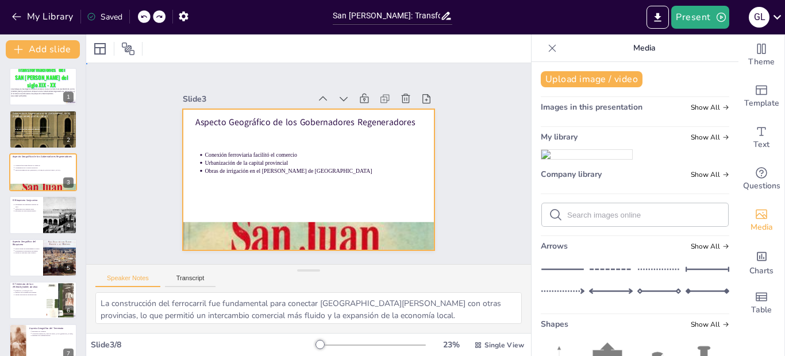
click at [310, 186] on div at bounding box center [300, 177] width 289 height 248
click at [556, 159] on img at bounding box center [586, 154] width 91 height 9
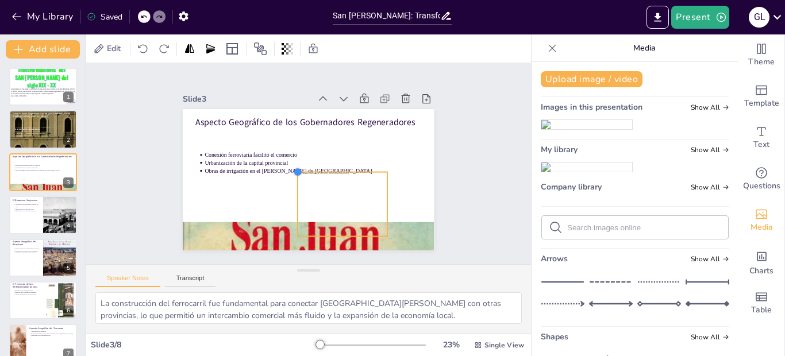
drag, startPoint x: 222, startPoint y: 120, endPoint x: 316, endPoint y: 172, distance: 107.8
click at [316, 172] on div "Aspecto Geográfico de los Gobernadores Regeneradores Conexión ferroviaria facil…" at bounding box center [300, 177] width 289 height 248
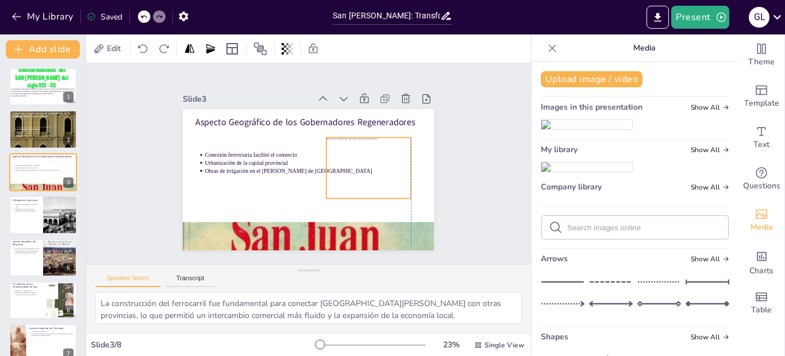
drag, startPoint x: 327, startPoint y: 195, endPoint x: 347, endPoint y: 157, distance: 42.9
click at [330, 174] on div at bounding box center [291, 221] width 77 height 95
click at [324, 216] on icon at bounding box center [317, 222] width 13 height 13
click at [359, 173] on div at bounding box center [323, 222] width 84 height 99
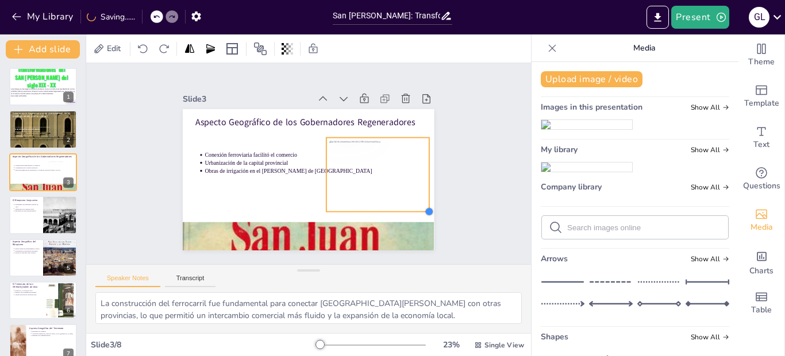
drag, startPoint x: 398, startPoint y: 190, endPoint x: 412, endPoint y: 203, distance: 19.1
click at [412, 203] on div "Aspecto Geográfico de los Gobernadores Regeneradores Conexión ferroviaria facil…" at bounding box center [303, 179] width 283 height 212
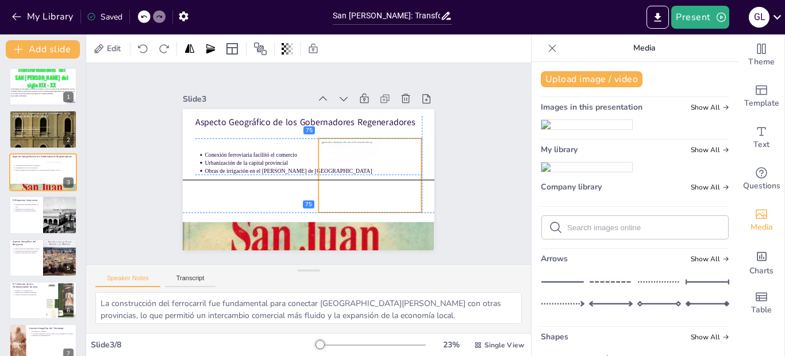
drag, startPoint x: 371, startPoint y: 181, endPoint x: 364, endPoint y: 183, distance: 7.1
click at [364, 183] on div at bounding box center [356, 205] width 126 height 116
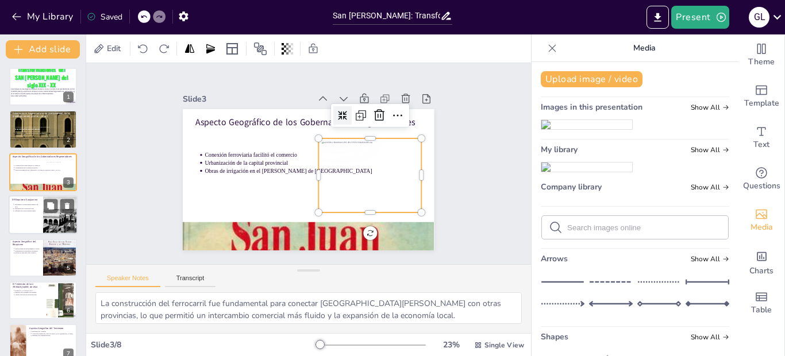
click at [42, 217] on div at bounding box center [43, 214] width 69 height 39
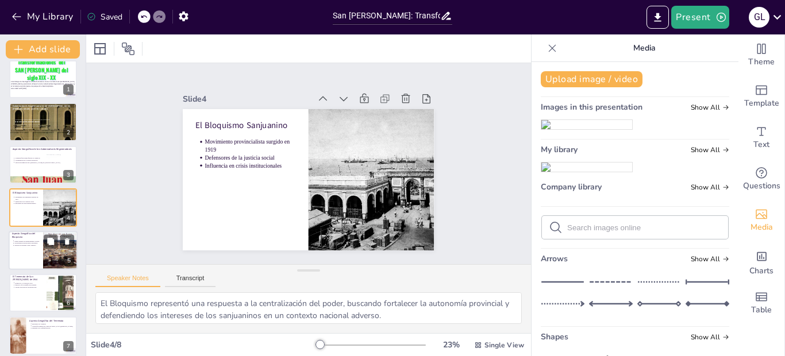
click at [37, 247] on p "Desarrollo regional como objetivo" at bounding box center [26, 245] width 25 height 2
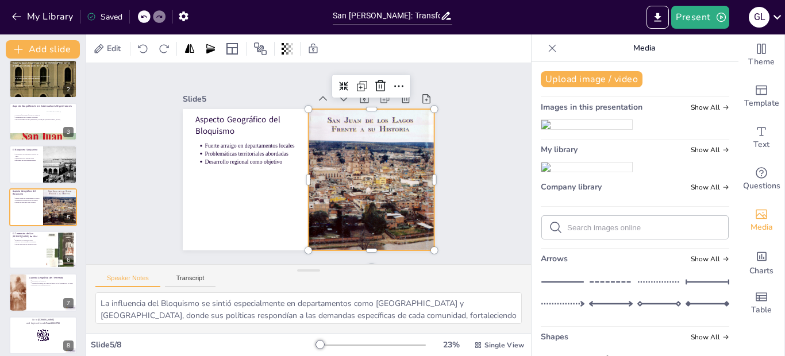
click at [371, 169] on div at bounding box center [355, 209] width 186 height 195
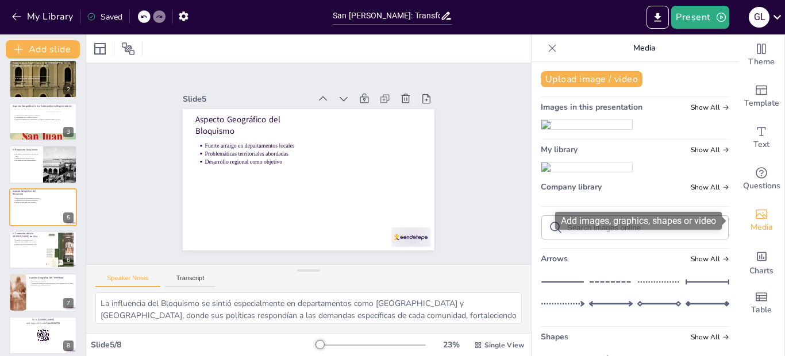
click at [756, 218] on icon "Add images, graphics, shapes or video" at bounding box center [761, 215] width 11 height 10
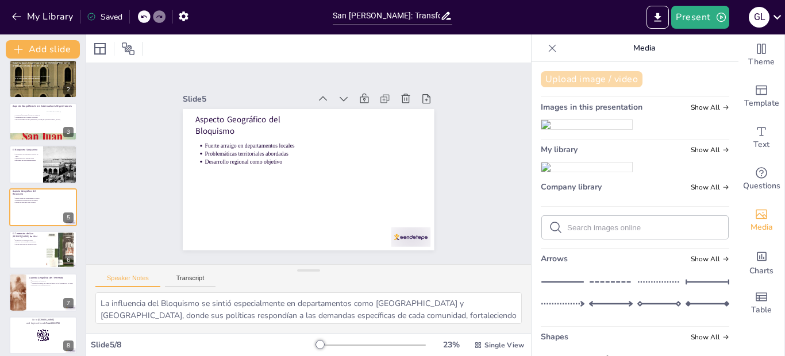
click at [609, 83] on button "Upload image / video" at bounding box center [592, 79] width 102 height 16
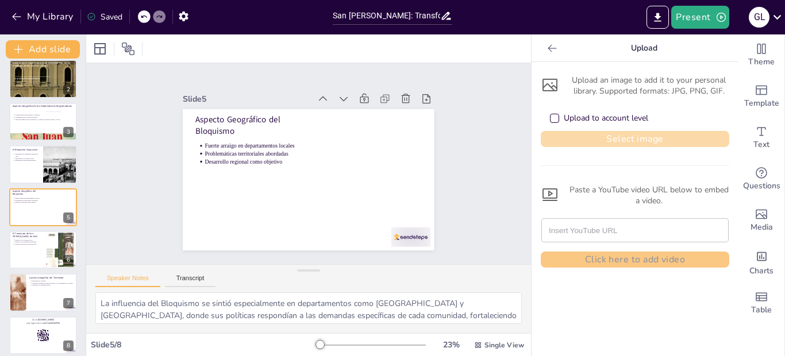
click at [576, 140] on button "Select image" at bounding box center [635, 139] width 189 height 16
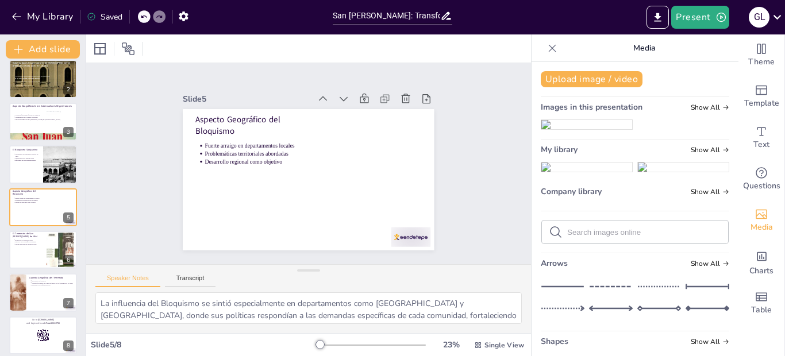
click at [555, 172] on img at bounding box center [586, 167] width 91 height 9
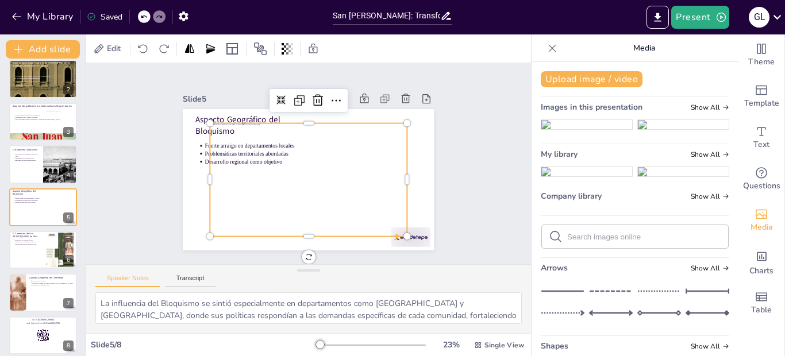
click at [283, 159] on div at bounding box center [305, 180] width 216 height 152
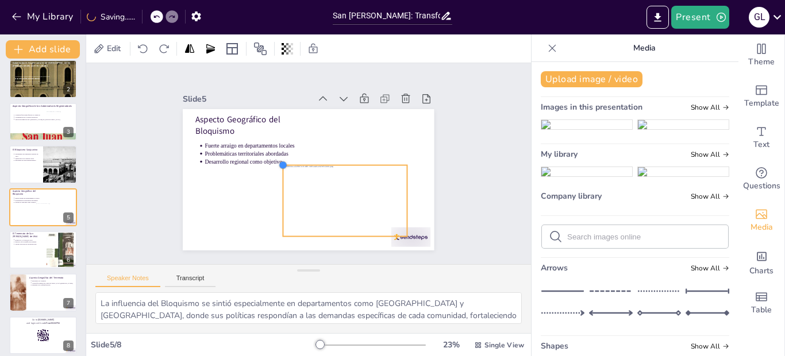
drag, startPoint x: 201, startPoint y: 121, endPoint x: 303, endPoint y: 163, distance: 111.1
click at [303, 163] on div "Aspecto Geográfico del Bloquismo Fuerte arraigo en departamentos locales Proble…" at bounding box center [302, 178] width 287 height 231
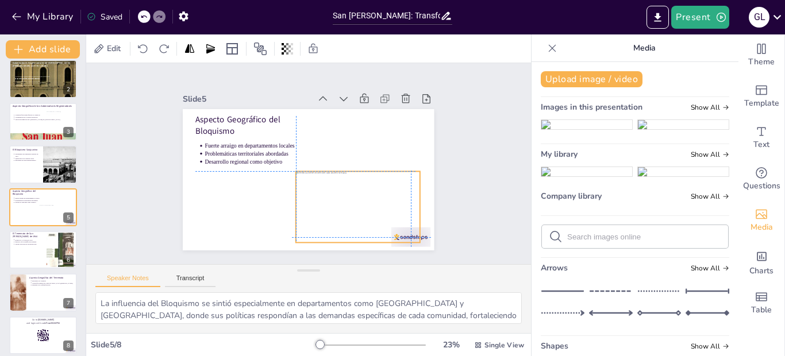
drag, startPoint x: 336, startPoint y: 197, endPoint x: 344, endPoint y: 202, distance: 10.1
click at [344, 202] on div at bounding box center [342, 220] width 140 height 106
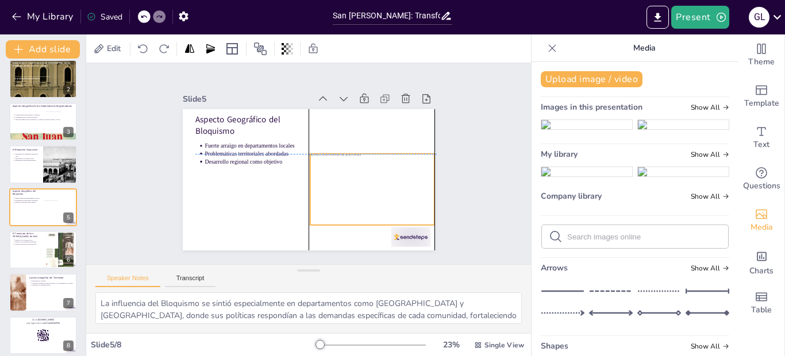
drag, startPoint x: 344, startPoint y: 202, endPoint x: 361, endPoint y: 182, distance: 26.1
click at [361, 182] on div at bounding box center [369, 196] width 130 height 84
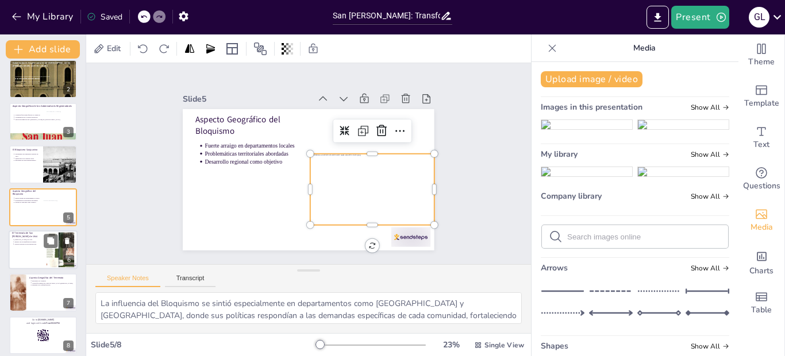
click at [42, 241] on p "Impacto en la planificación urbana" at bounding box center [28, 242] width 29 height 2
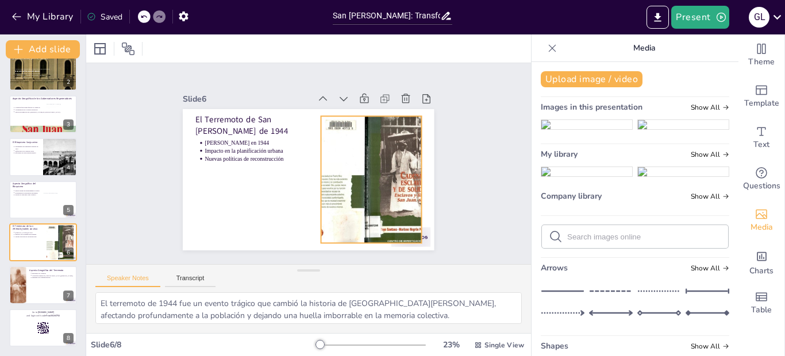
click at [378, 156] on div at bounding box center [367, 192] width 198 height 161
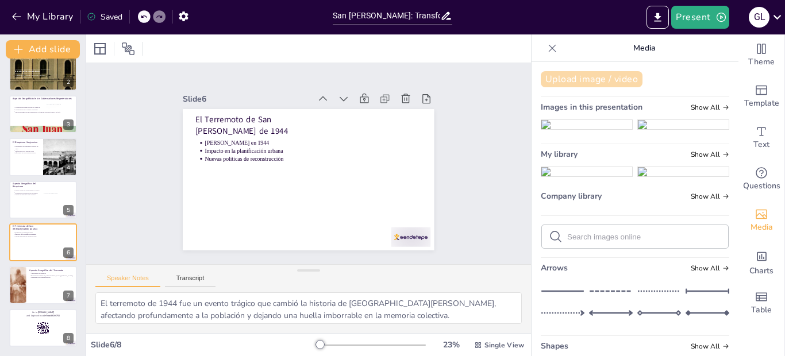
click at [593, 78] on button "Upload image / video" at bounding box center [592, 79] width 102 height 16
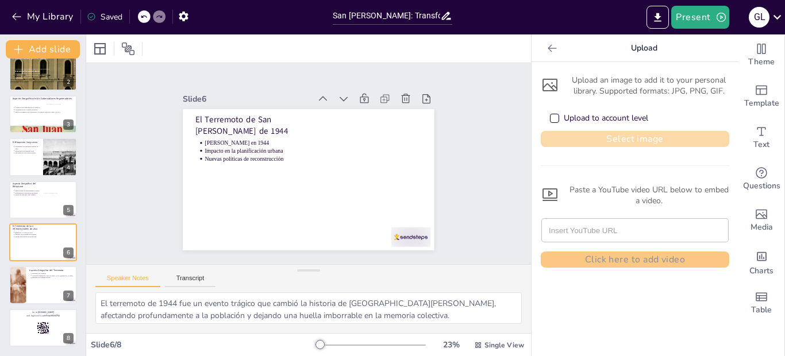
click at [578, 137] on button "Select image" at bounding box center [635, 139] width 189 height 16
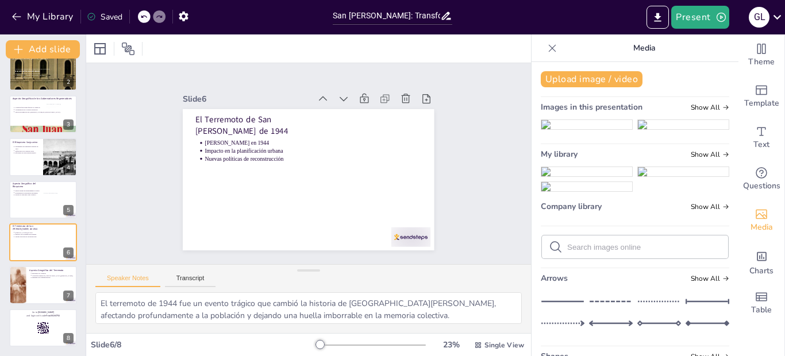
click at [559, 176] on img at bounding box center [586, 171] width 91 height 9
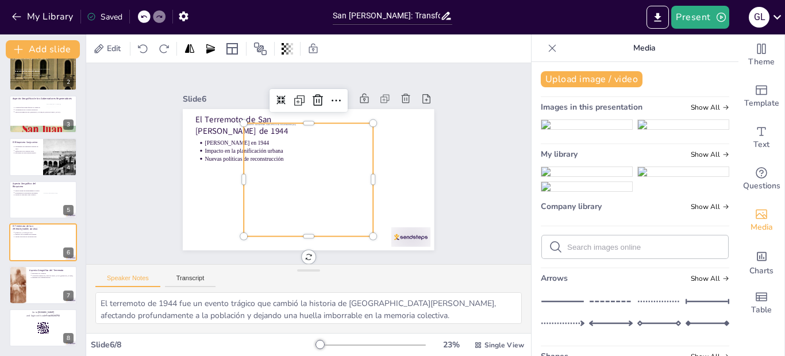
click at [559, 176] on img at bounding box center [586, 171] width 91 height 9
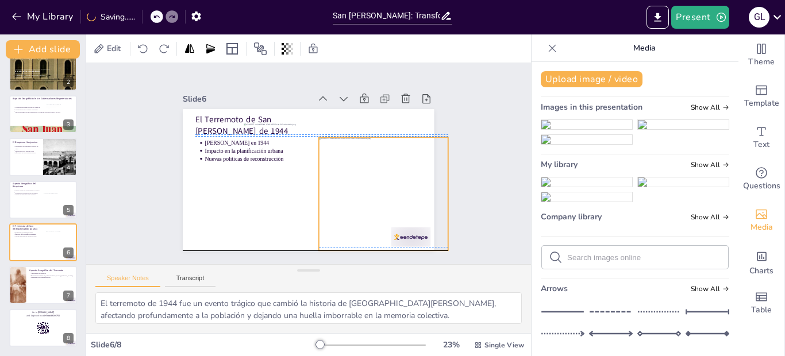
drag, startPoint x: 288, startPoint y: 166, endPoint x: 360, endPoint y: 173, distance: 72.7
click at [318, 173] on div at bounding box center [233, 191] width 172 height 171
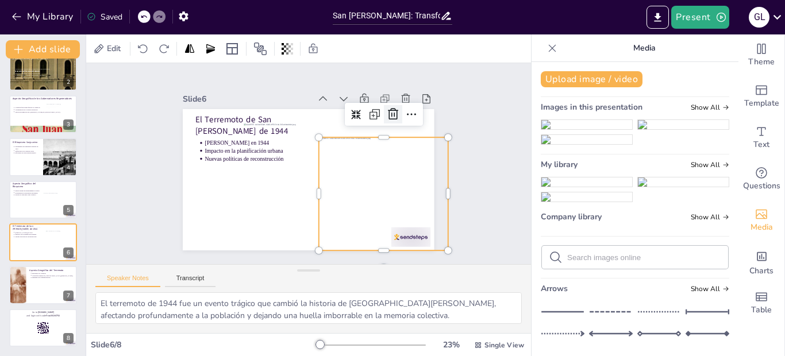
click at [398, 136] on icon at bounding box center [404, 143] width 13 height 14
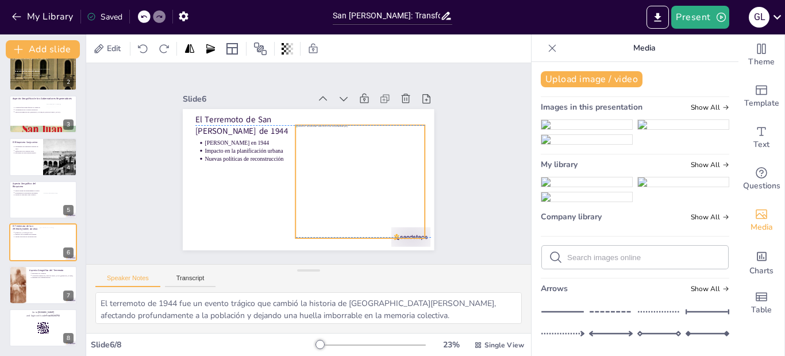
drag, startPoint x: 311, startPoint y: 153, endPoint x: 363, endPoint y: 159, distance: 52.0
click at [363, 159] on div at bounding box center [355, 192] width 150 height 137
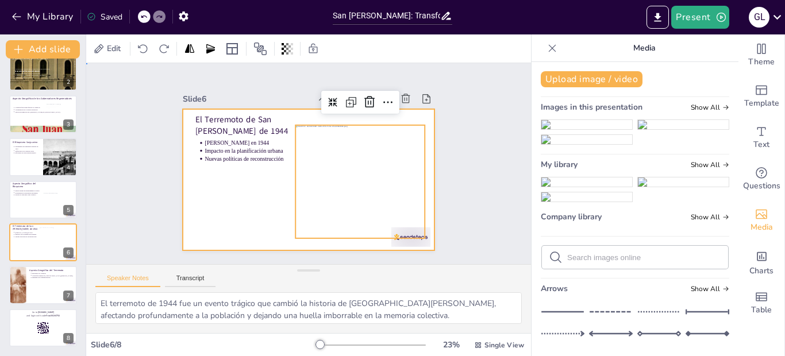
click at [228, 191] on div at bounding box center [305, 179] width 275 height 191
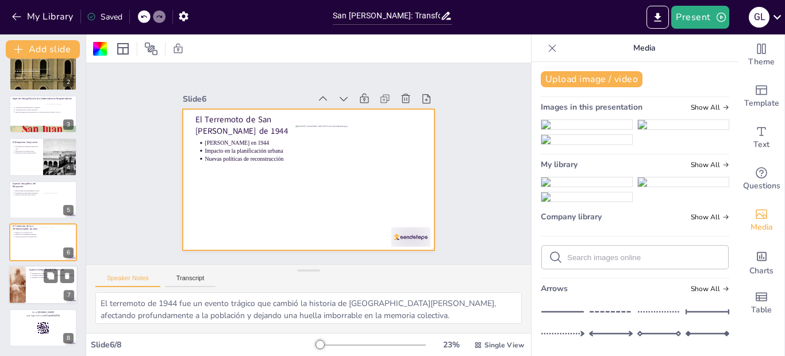
click at [33, 294] on div at bounding box center [43, 285] width 69 height 39
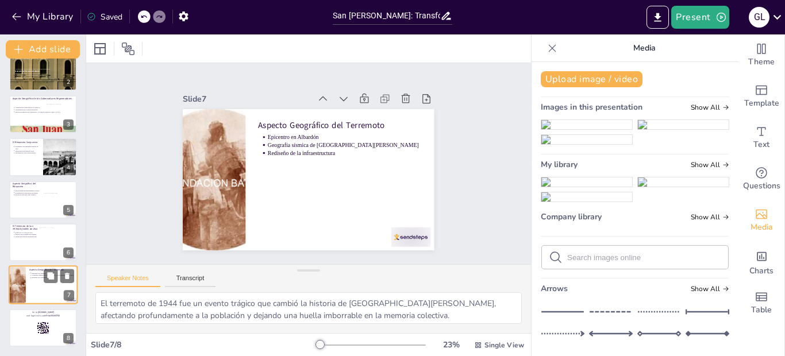
type textarea "La localización del epicentro en Albardón fue crucial para entender la magnitud…"
click at [41, 336] on div at bounding box center [43, 328] width 69 height 39
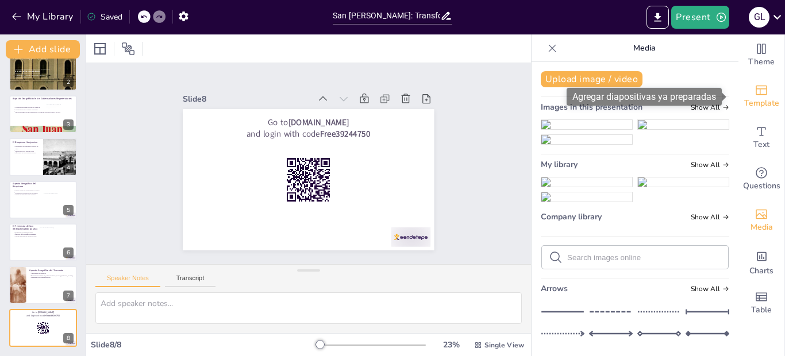
click at [758, 103] on span "Template" at bounding box center [761, 103] width 35 height 13
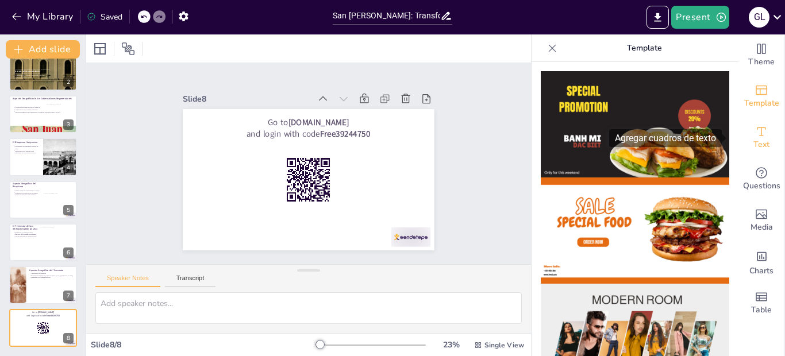
click at [755, 137] on icon "Add text boxes" at bounding box center [762, 132] width 14 height 14
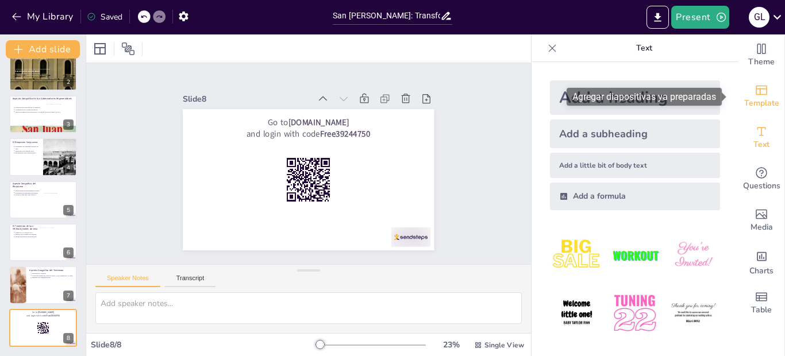
click at [762, 93] on div "Template" at bounding box center [762, 96] width 46 height 41
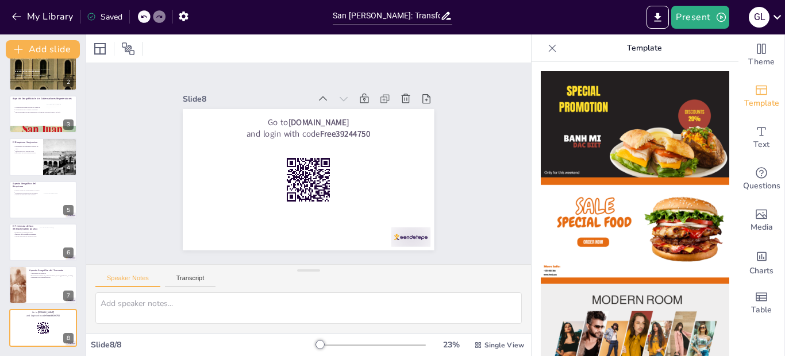
click at [723, 216] on div at bounding box center [635, 209] width 207 height 294
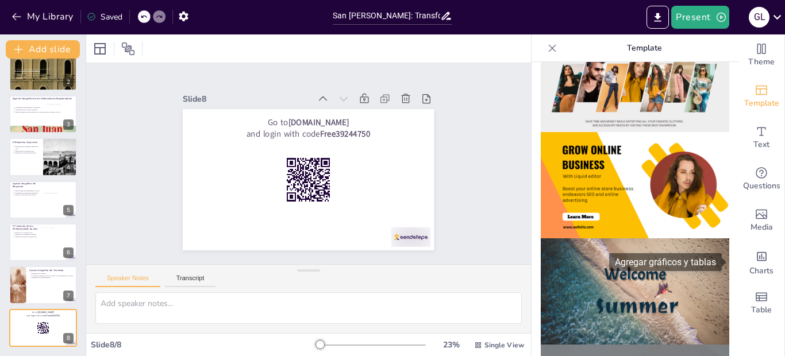
click at [728, 264] on span at bounding box center [725, 262] width 6 height 9
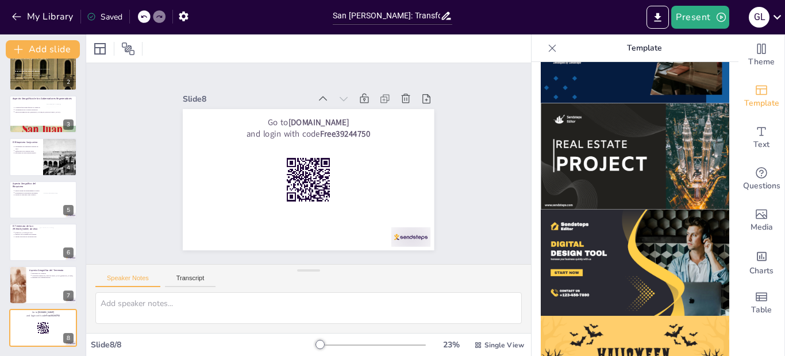
scroll to position [1166, 0]
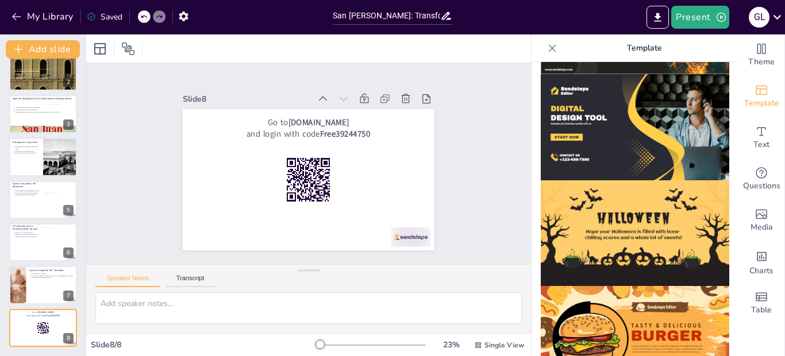
click at [683, 203] on img at bounding box center [635, 233] width 189 height 106
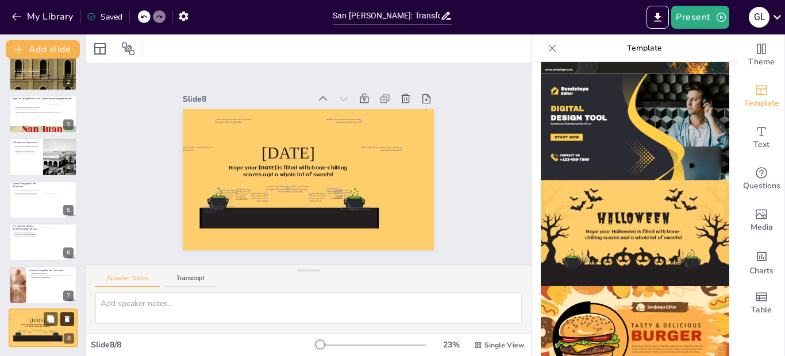
click at [70, 318] on icon at bounding box center [67, 319] width 8 height 8
type textarea "La localización del epicentro en Albardón fue crucial para entender la magnitud…"
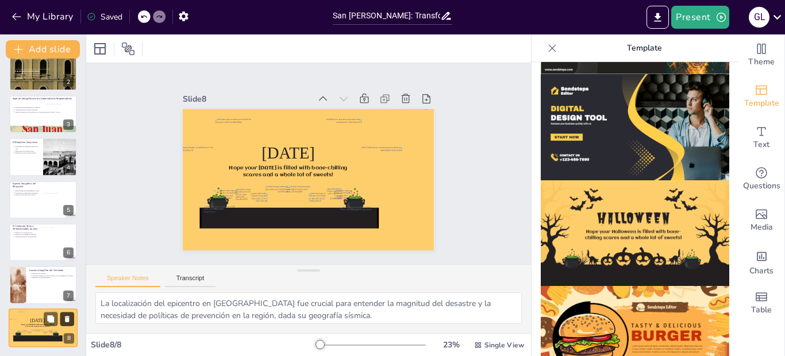
scroll to position [16, 0]
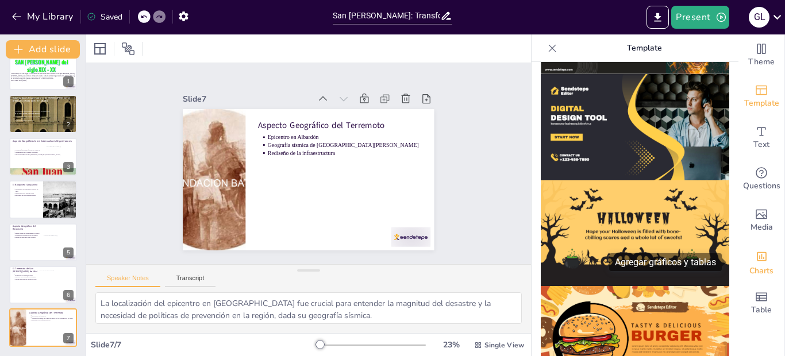
click at [756, 263] on icon "Add charts and graphs" at bounding box center [762, 257] width 12 height 12
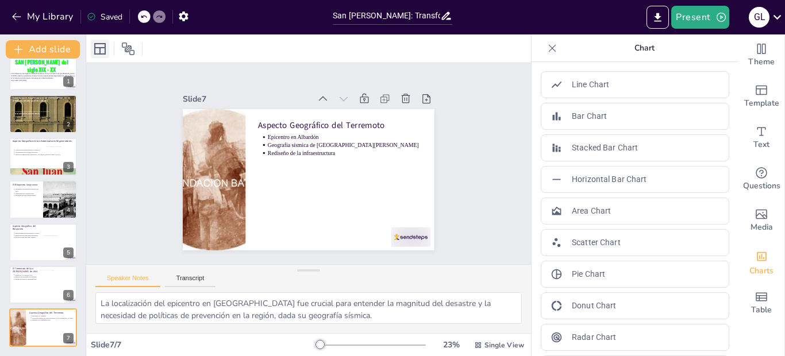
click at [103, 50] on icon at bounding box center [100, 49] width 14 height 14
click at [785, 52] on div "Theme Template Text Questions Media Charts Table" at bounding box center [762, 195] width 47 height 322
drag, startPoint x: 785, startPoint y: 52, endPoint x: 230, endPoint y: -18, distance: 558.4
click at [230, 0] on html "My Library Saved San Juan: Transformaciones Históricas y Geográficas en el Sigl…" at bounding box center [392, 178] width 785 height 356
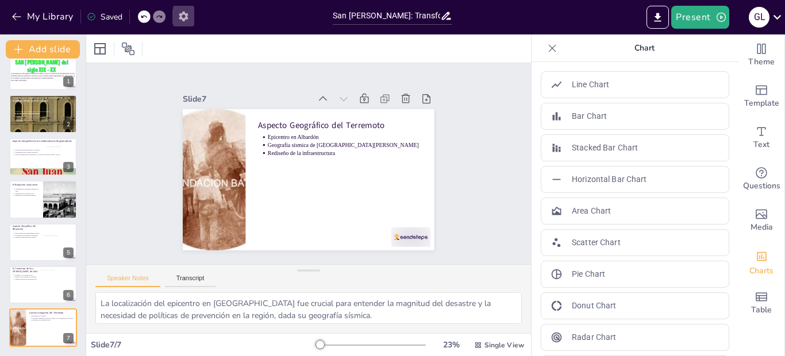
click at [186, 17] on icon "button" at bounding box center [183, 16] width 9 height 10
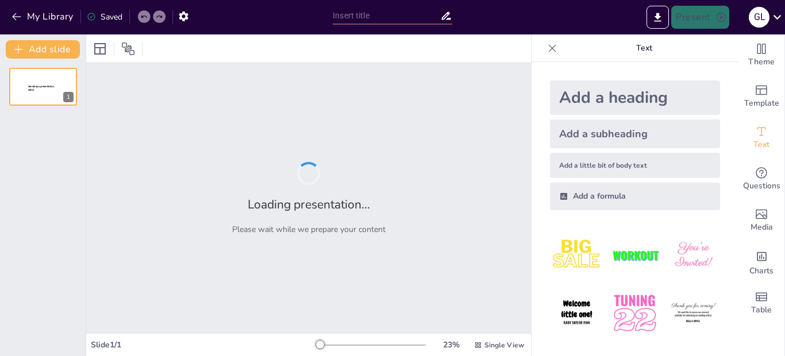
type input "San [PERSON_NAME]: Transformaciones Históricas y Geográficas en el Siglo XIX"
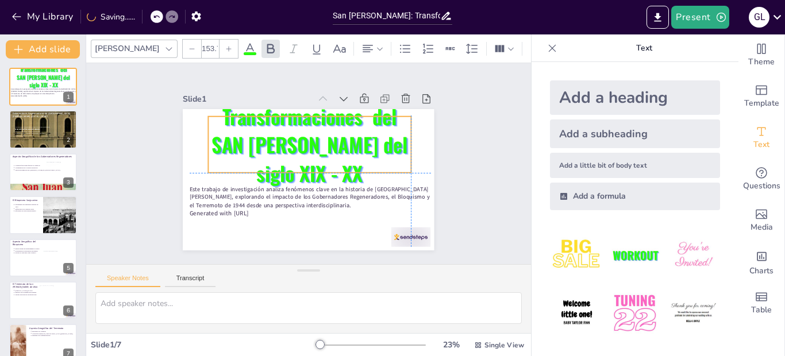
click at [322, 130] on span "Transformaciones del SAN [PERSON_NAME] del siglo XIX - XX" at bounding box center [320, 189] width 190 height 145
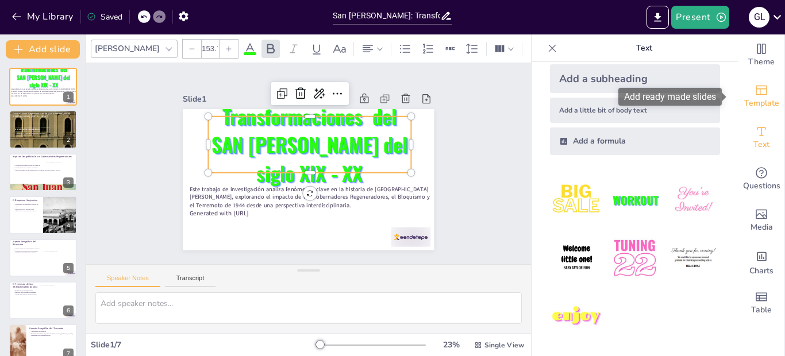
click at [755, 91] on icon "Add ready made slides" at bounding box center [762, 90] width 14 height 14
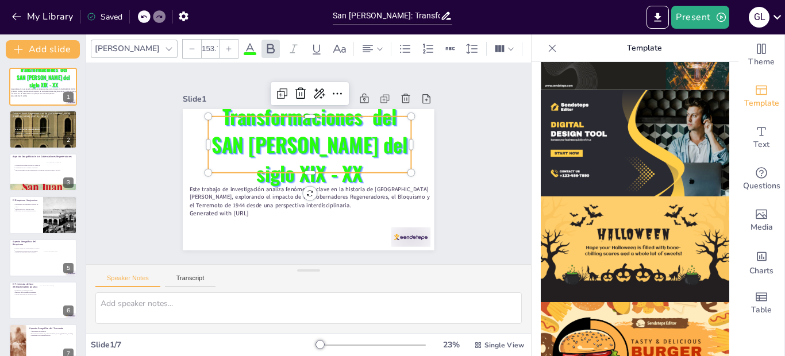
scroll to position [1166, 0]
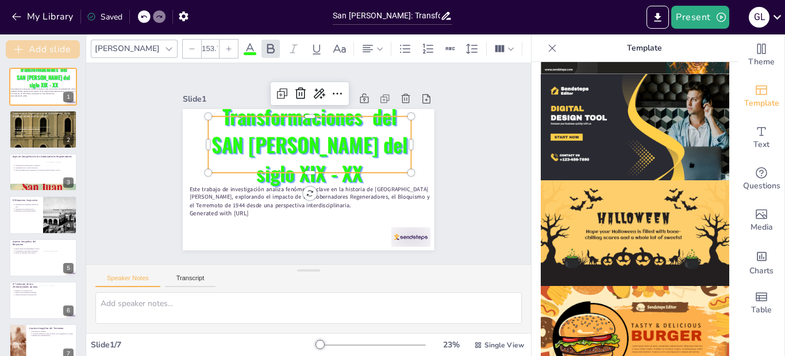
click at [54, 49] on button "Add slide" at bounding box center [43, 49] width 74 height 18
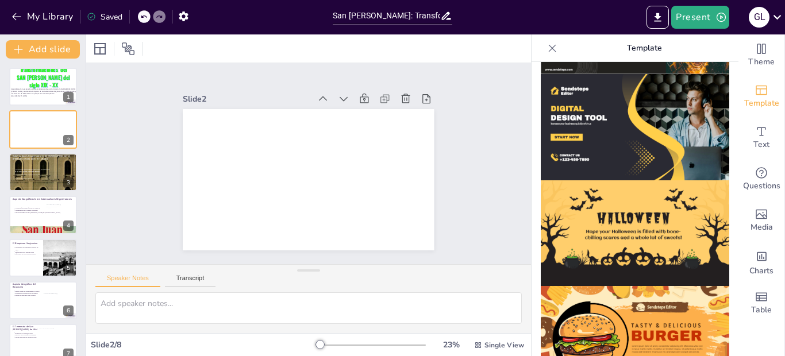
click at [144, 19] on icon at bounding box center [143, 16] width 7 height 7
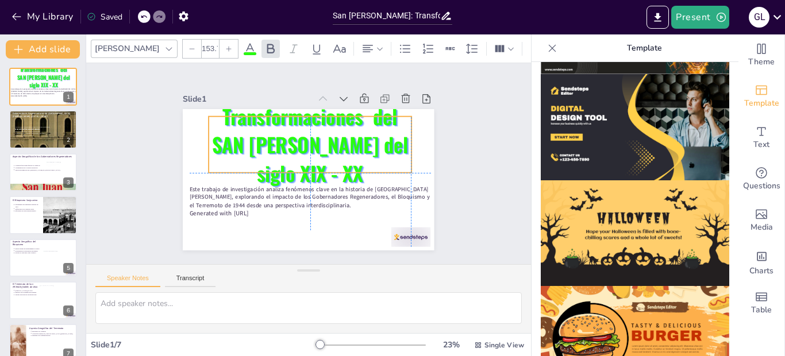
click at [272, 151] on span "Transformaciones del SAN [PERSON_NAME] del siglo XIX - XX" at bounding box center [309, 184] width 198 height 101
click at [189, 45] on icon at bounding box center [192, 48] width 7 height 7
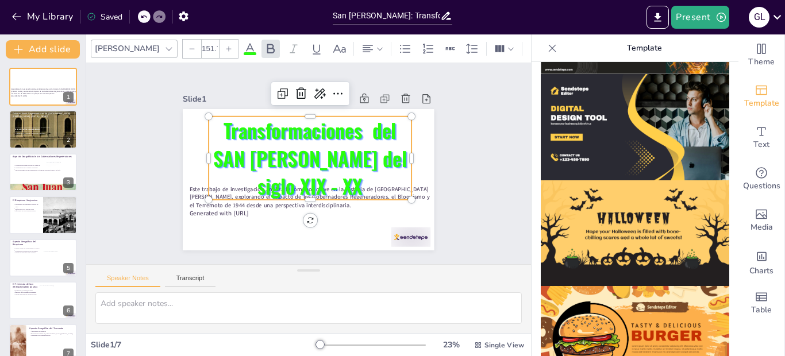
click at [189, 45] on icon at bounding box center [192, 48] width 7 height 7
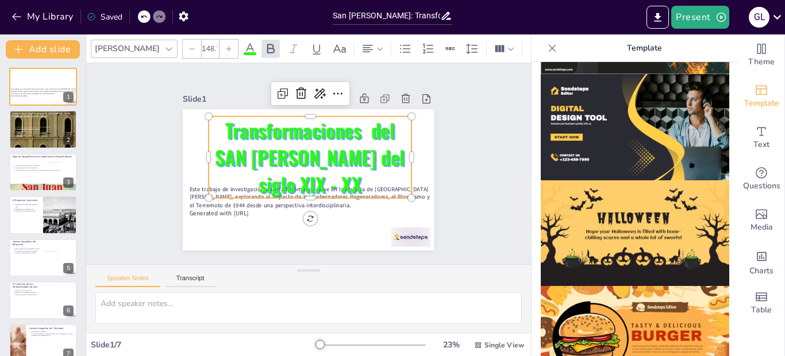
click at [189, 45] on icon at bounding box center [192, 48] width 7 height 7
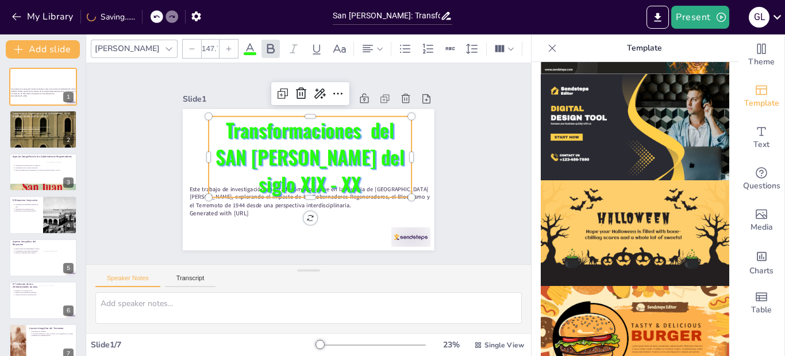
click at [189, 45] on icon at bounding box center [192, 48] width 7 height 7
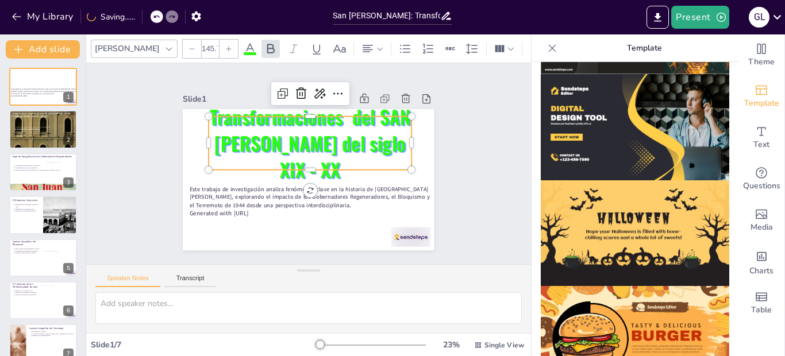
click at [189, 45] on icon at bounding box center [192, 48] width 7 height 7
type input "143.7"
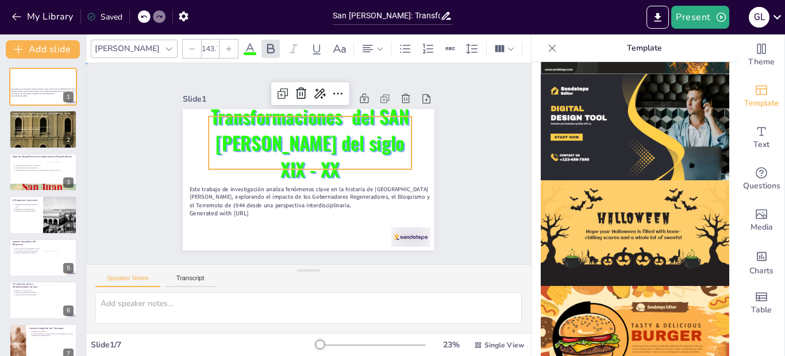
click at [476, 148] on div "Slide 1 Este trabajo de investigación analiza fenómenos clave en la historia de…" at bounding box center [309, 164] width 478 height 424
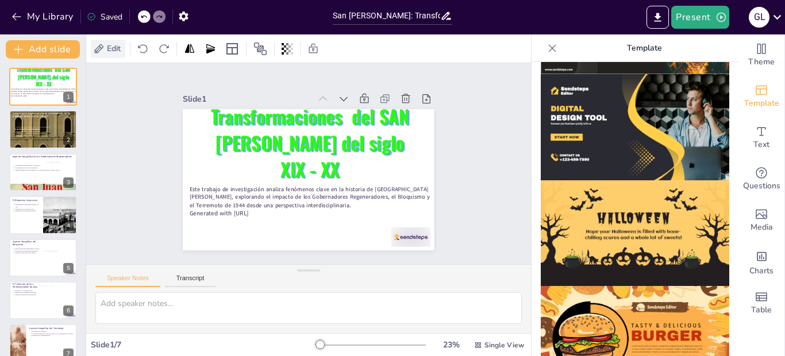
click at [105, 52] on span "Edit" at bounding box center [114, 48] width 18 height 11
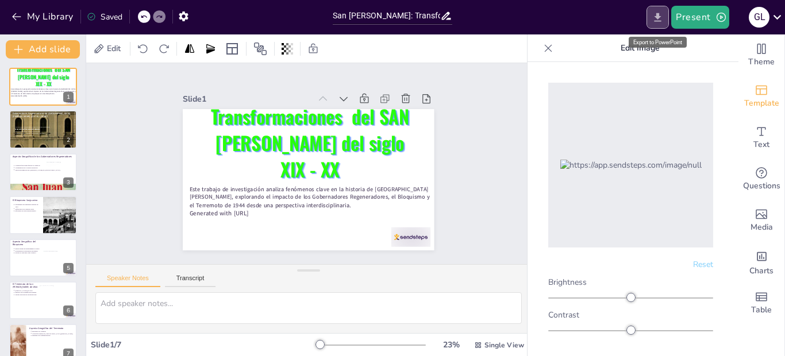
click at [656, 17] on icon "Export to PowerPoint" at bounding box center [658, 17] width 12 height 12
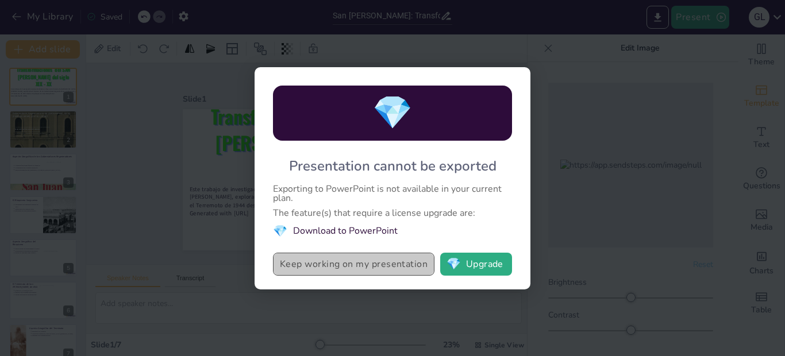
click at [407, 266] on button "Keep working on my presentation" at bounding box center [354, 264] width 162 height 23
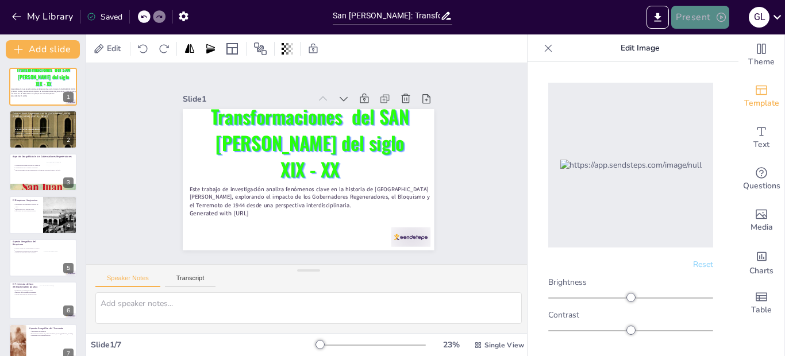
click at [712, 17] on button "Present" at bounding box center [699, 17] width 57 height 23
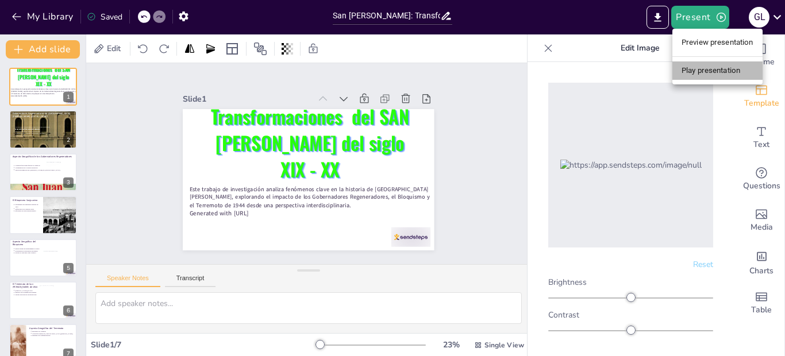
click at [709, 72] on li "Play presentation" at bounding box center [717, 70] width 90 height 18
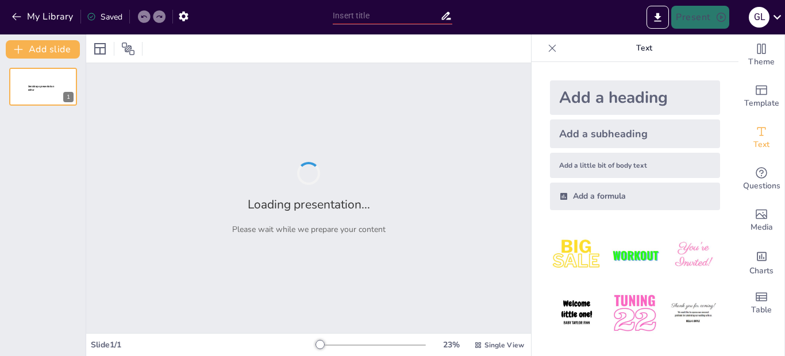
type input "San [PERSON_NAME]: Transformaciones Históricas y Geográficas en el Siglo XIX"
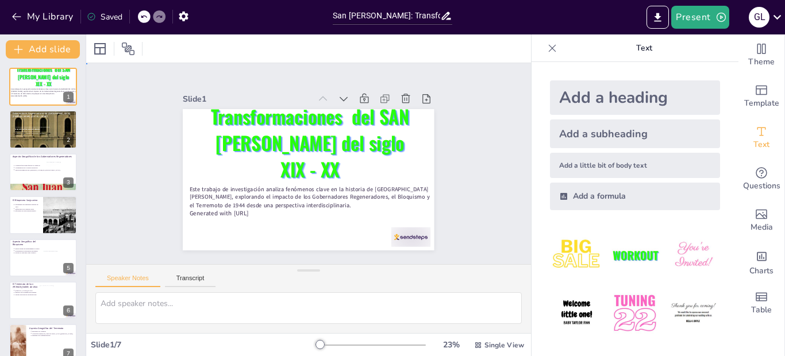
click at [467, 168] on div "Slide 1 Este trabajo de investigación analiza fenómenos clave en la historia de…" at bounding box center [308, 164] width 365 height 488
click at [46, 203] on button at bounding box center [51, 206] width 14 height 14
type textarea "El Bloquismo representó una respuesta a la centralización del poder, buscando f…"
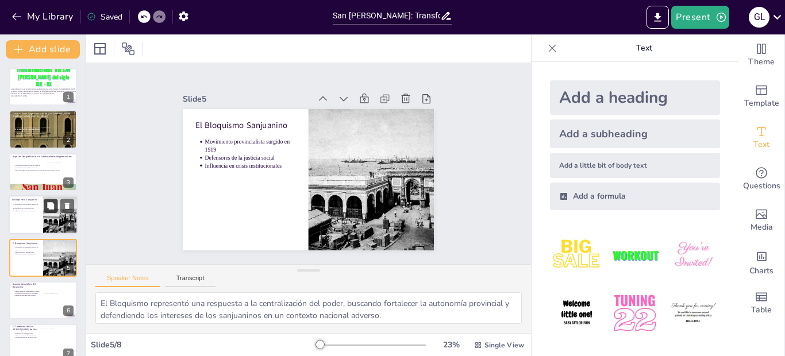
scroll to position [51, 0]
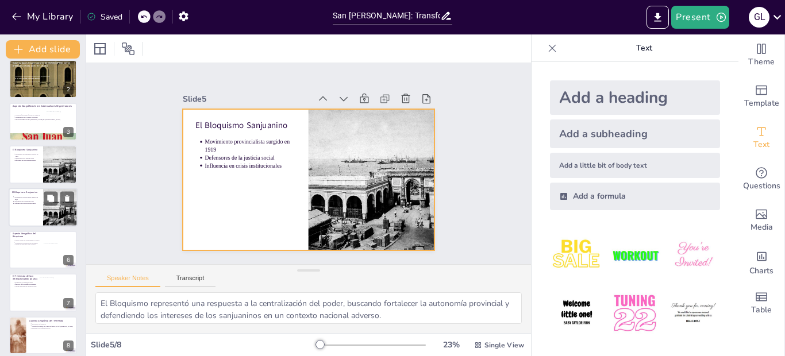
click at [32, 216] on div at bounding box center [43, 207] width 69 height 39
